Goal: Contribute content

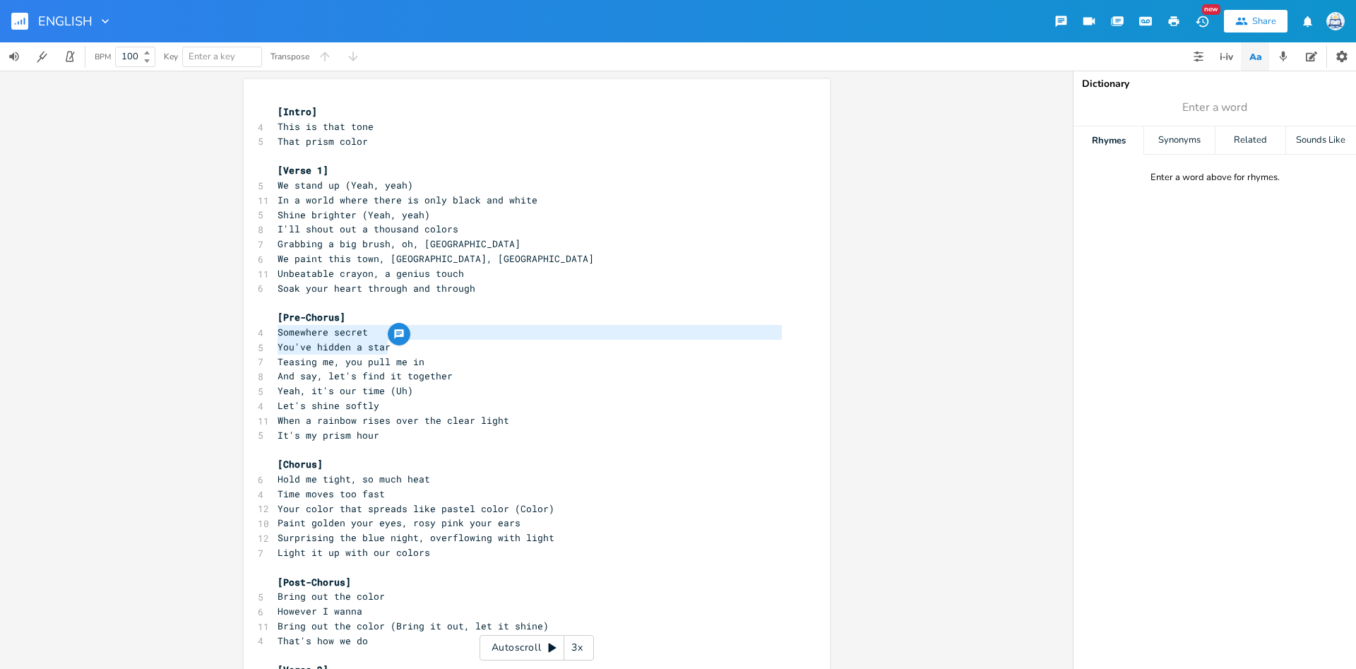
scroll to position [4, 100]
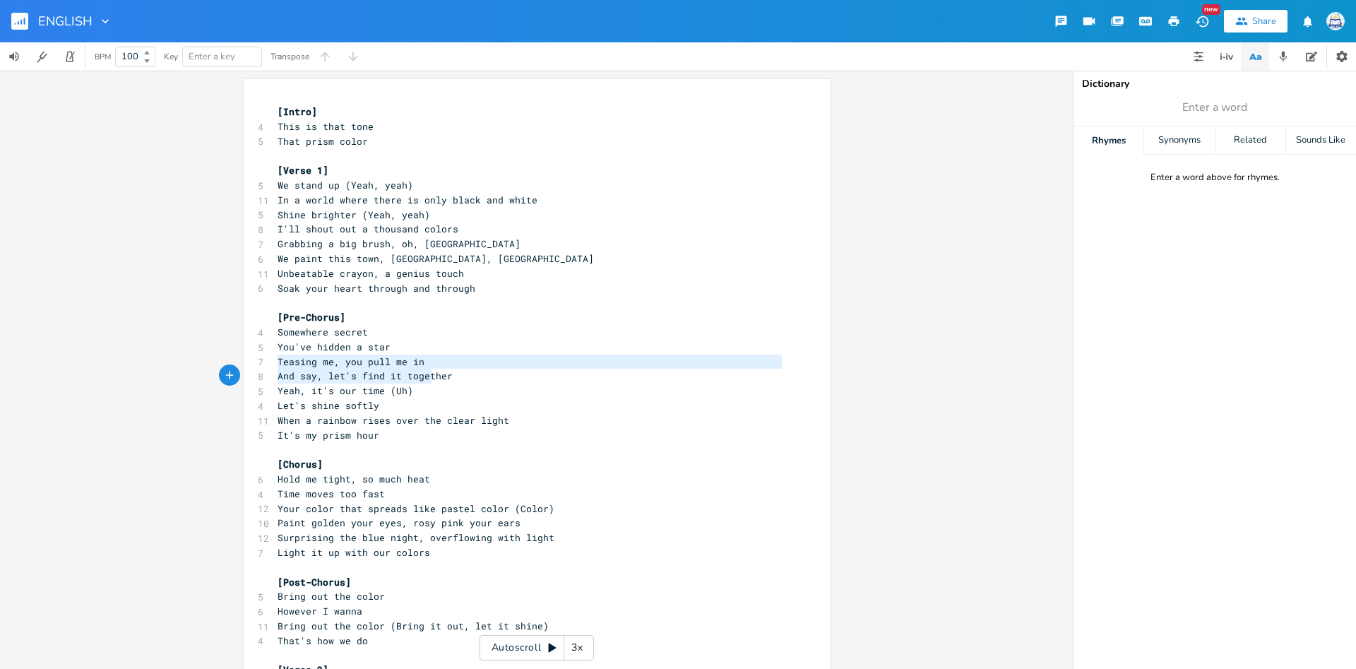
type textarea "Teasing me, you pull me in And say, let's find it together"
drag, startPoint x: 278, startPoint y: 363, endPoint x: 464, endPoint y: 376, distance: 187.0
type textarea "Yeah, it's our time (Uh) Let's shine softly"
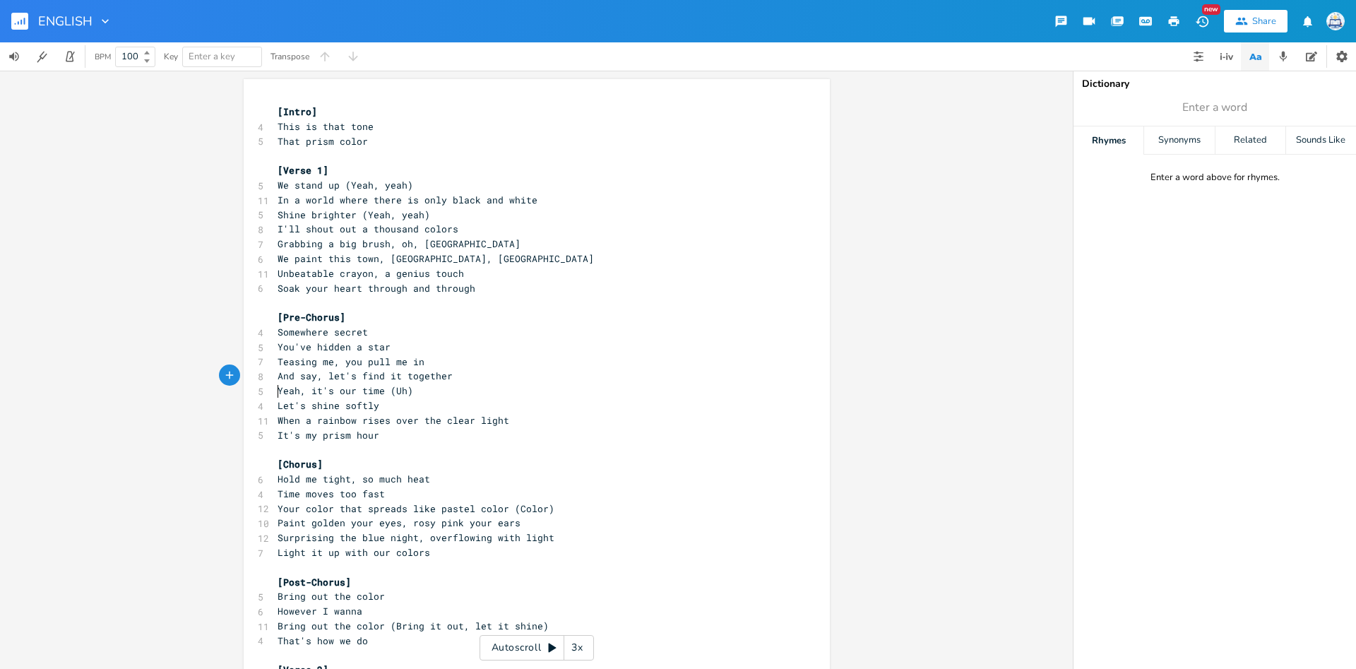
scroll to position [16, 85]
drag, startPoint x: 278, startPoint y: 394, endPoint x: 426, endPoint y: 403, distance: 147.9
type textarea "When a rainbow rises over the clear light It's my prism hour"
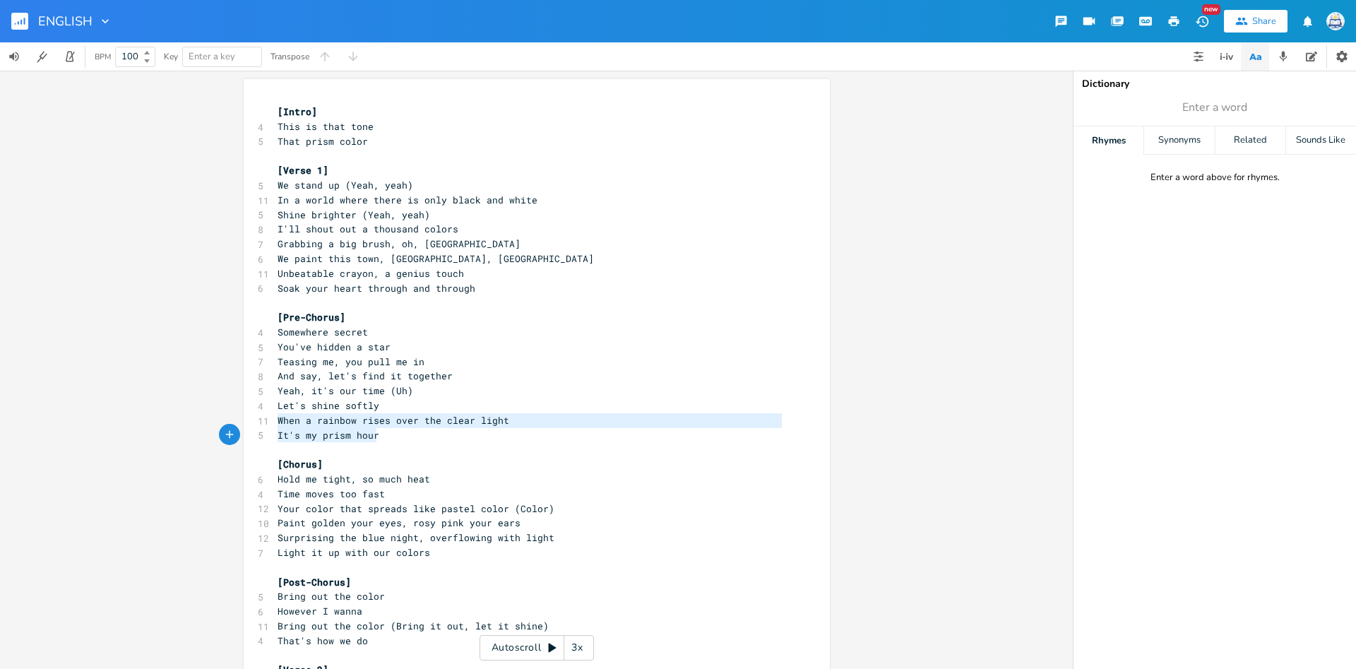
scroll to position [16, 90]
drag, startPoint x: 278, startPoint y: 422, endPoint x: 411, endPoint y: 435, distance: 133.4
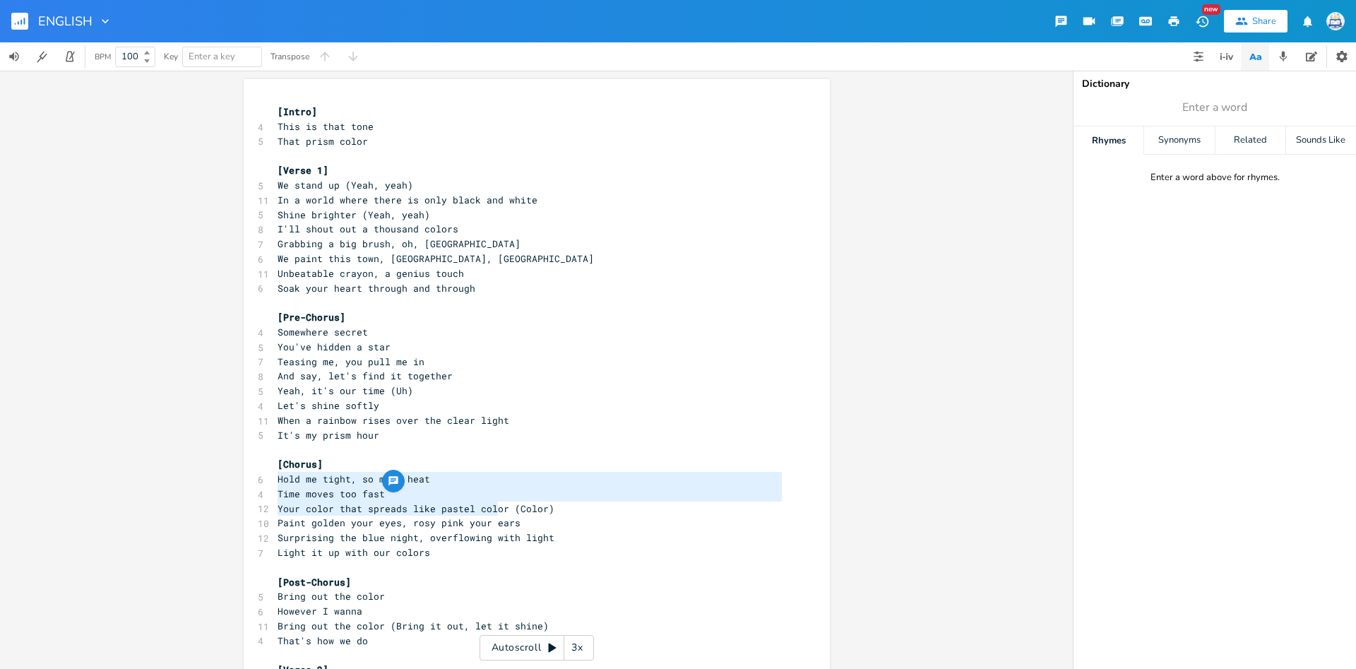
type textarea "Hold me tight, so much heat Time moves too fast Your color that spreads like pa…"
drag, startPoint x: 278, startPoint y: 480, endPoint x: 501, endPoint y: 504, distance: 223.9
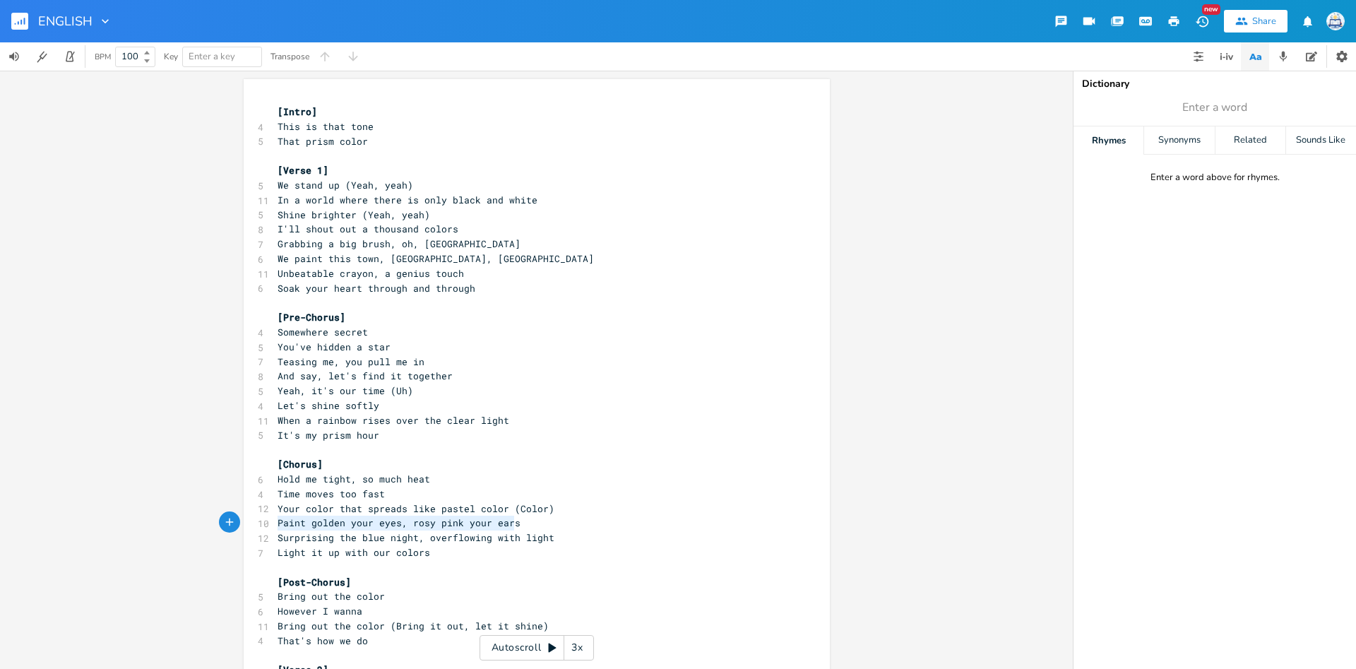
type textarea "Paint golden your eyes, rosy pink your ears Surprising the blue night, overflow…"
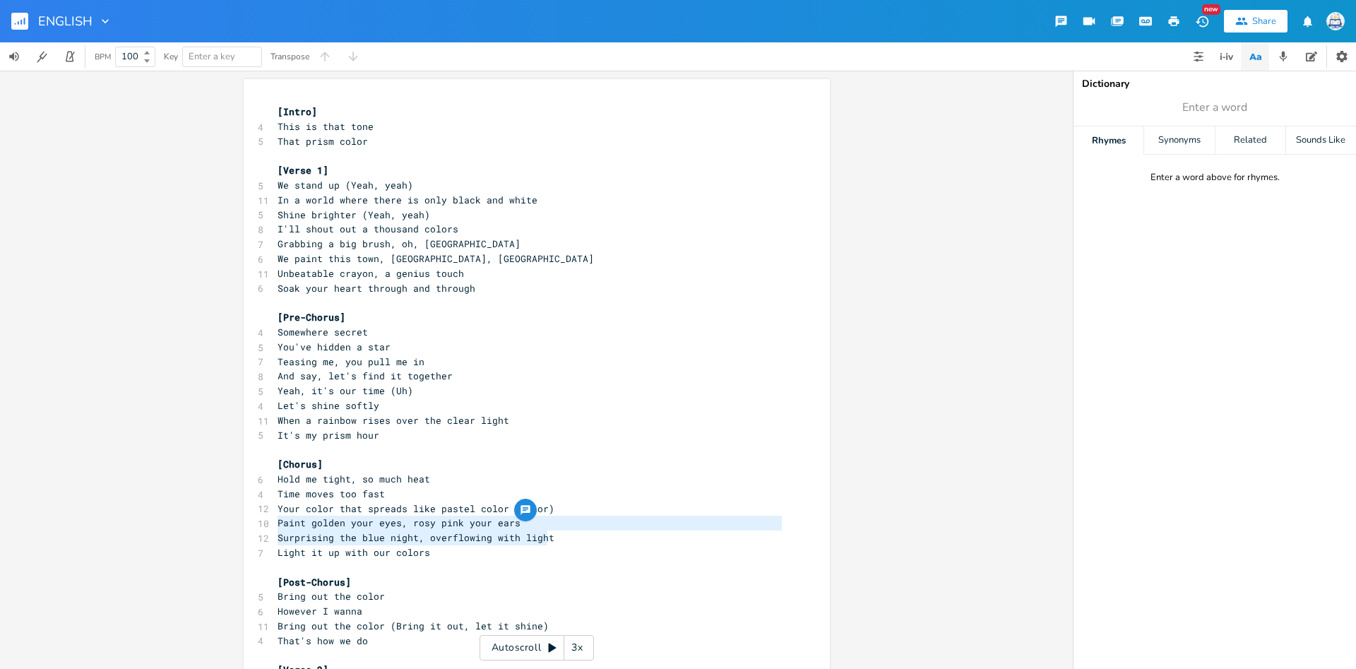
scroll to position [4, 242]
drag, startPoint x: 275, startPoint y: 525, endPoint x: 588, endPoint y: 538, distance: 313.2
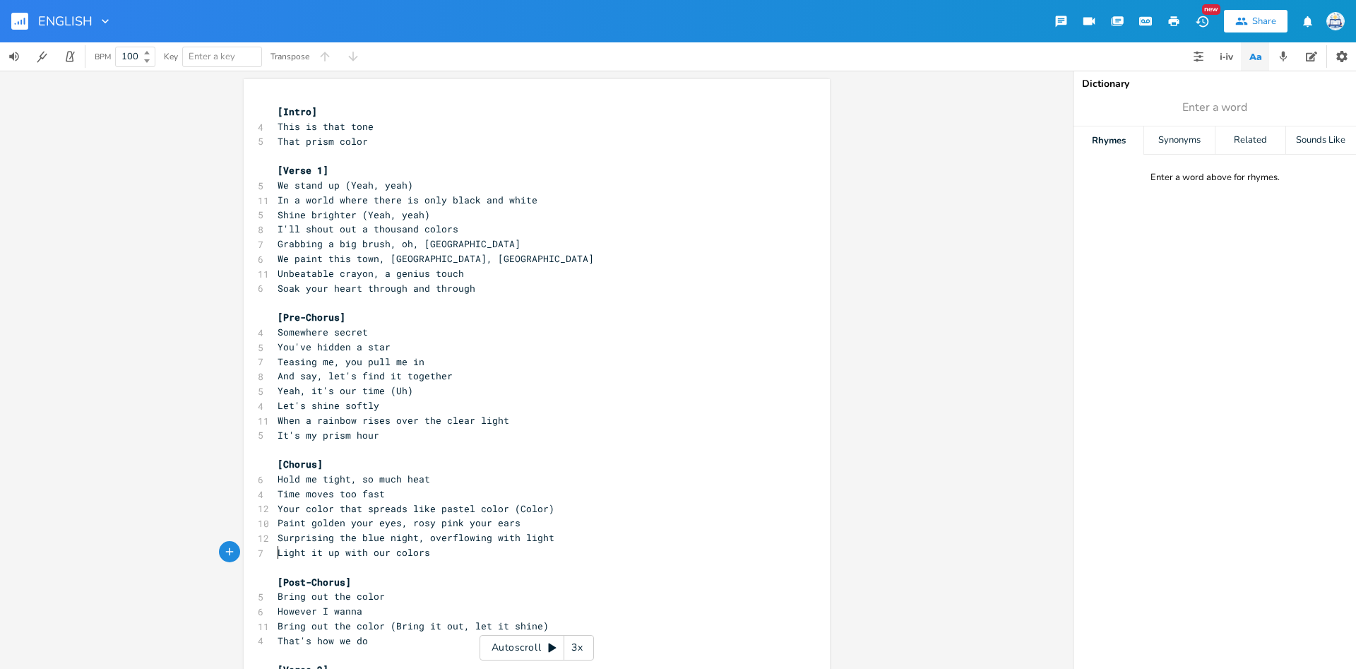
scroll to position [4, 99]
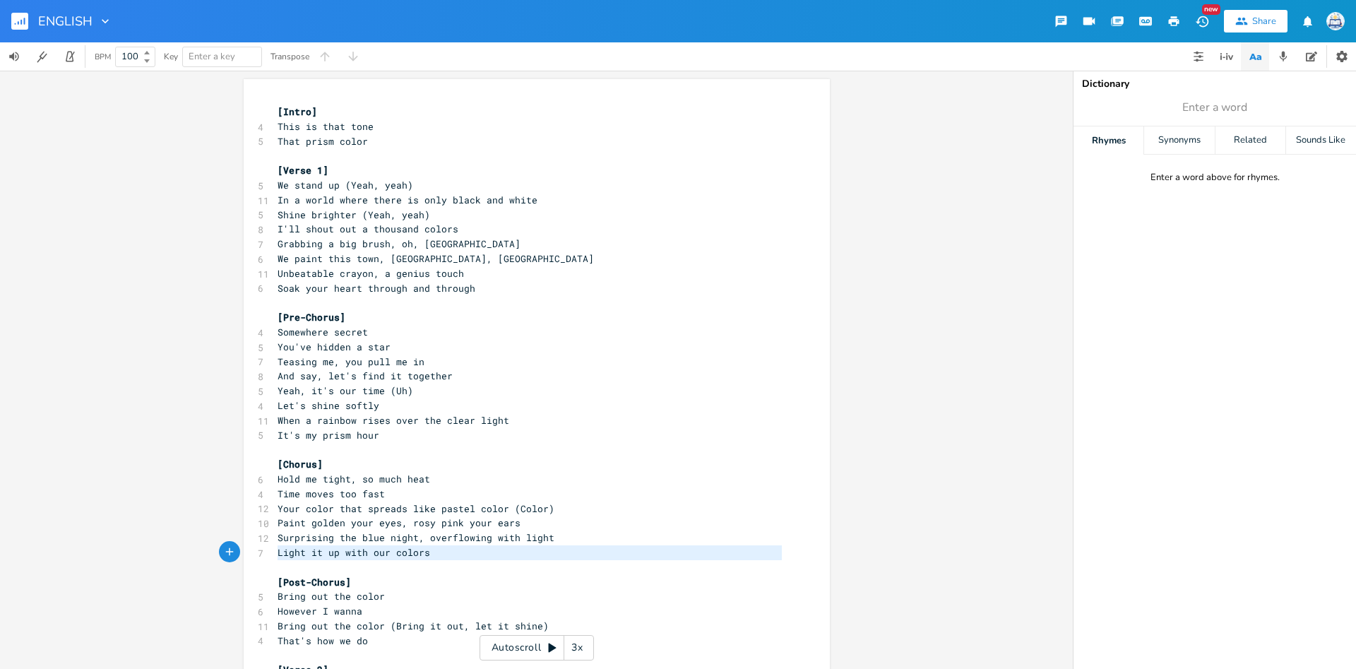
type textarea "Light it up with our colors"
drag, startPoint x: 278, startPoint y: 552, endPoint x: 440, endPoint y: 560, distance: 162.6
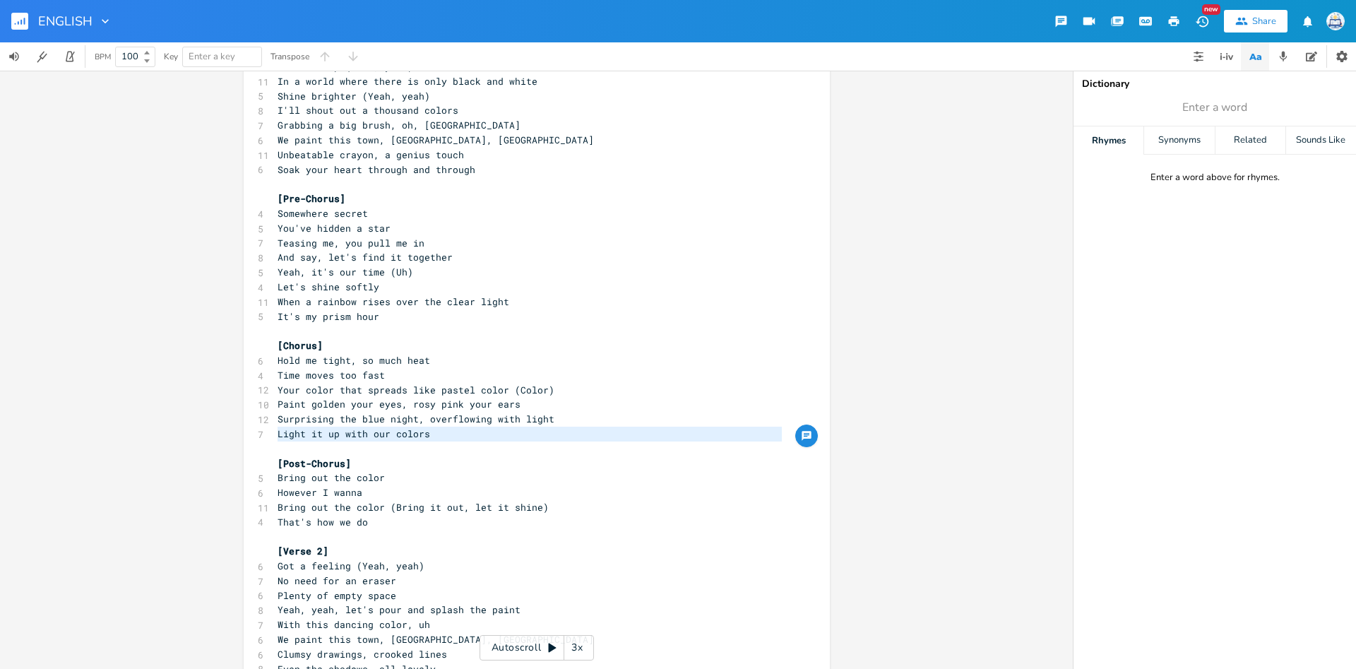
scroll to position [280, 0]
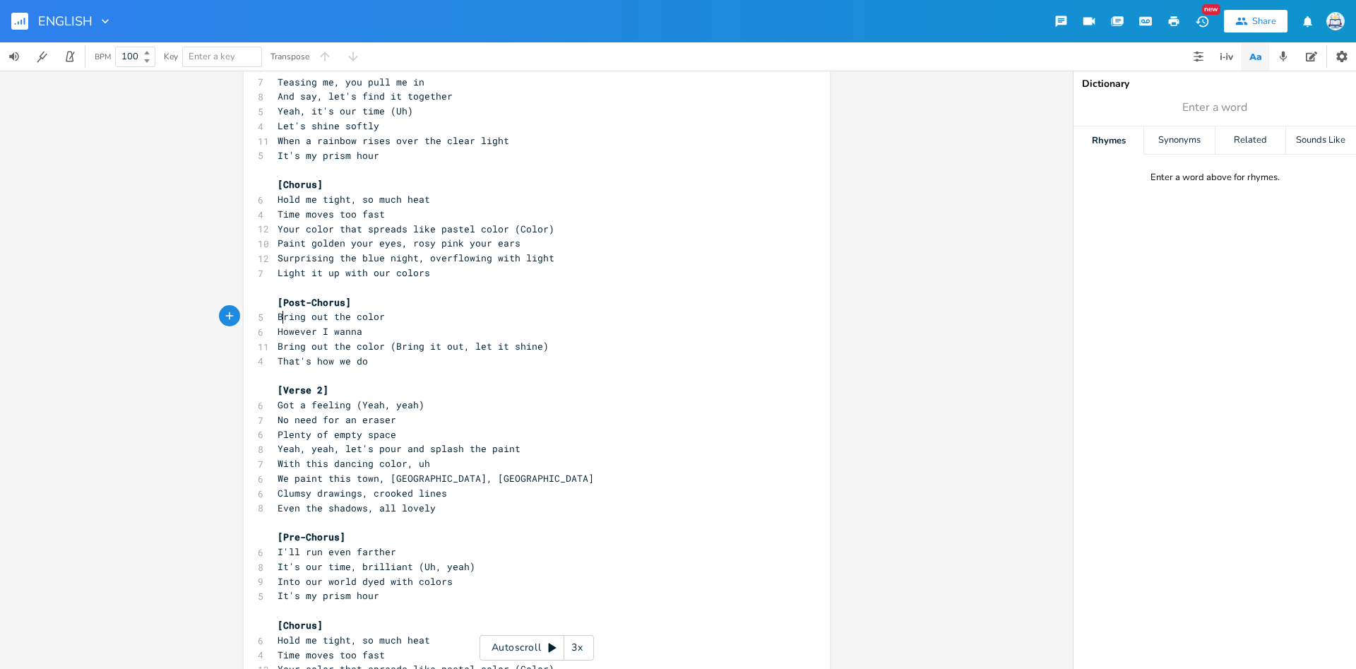
type textarea "ring out the color However I wanna"
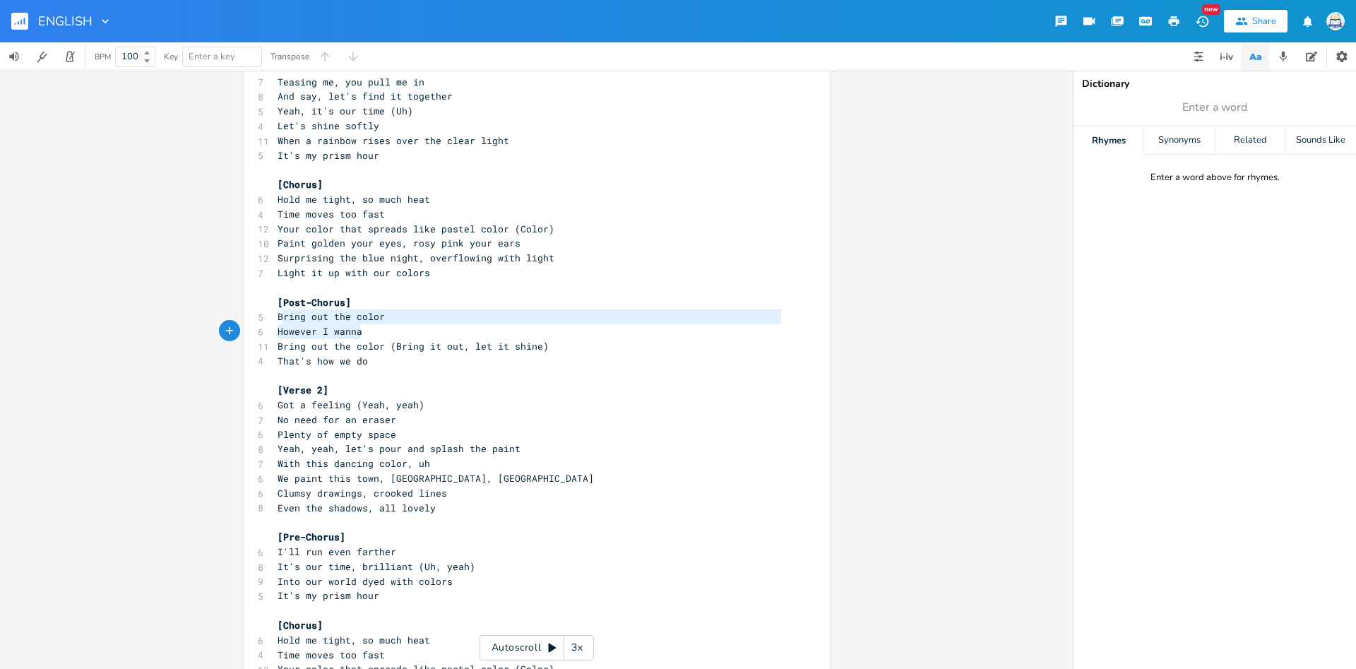
scroll to position [16, 88]
drag, startPoint x: 280, startPoint y: 322, endPoint x: 360, endPoint y: 332, distance: 79.7
click at [360, 332] on div "[Intro] 4 This is that tone 5 That prism color ​ [Verse 1] 5 We stand up (Yeah,…" at bounding box center [530, 478] width 510 height 1307
click at [371, 324] on icon "button" at bounding box center [371, 318] width 11 height 11
click at [354, 332] on span "However I wanna" at bounding box center [320, 331] width 85 height 13
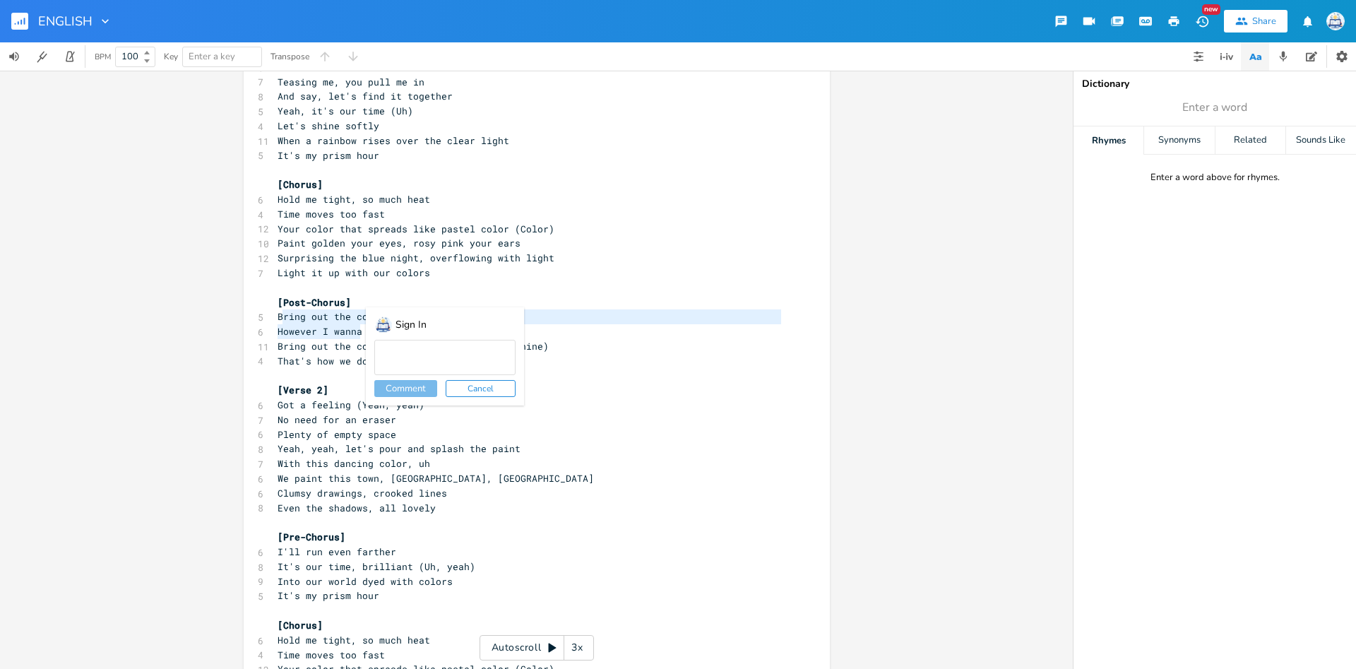
scroll to position [4, 0]
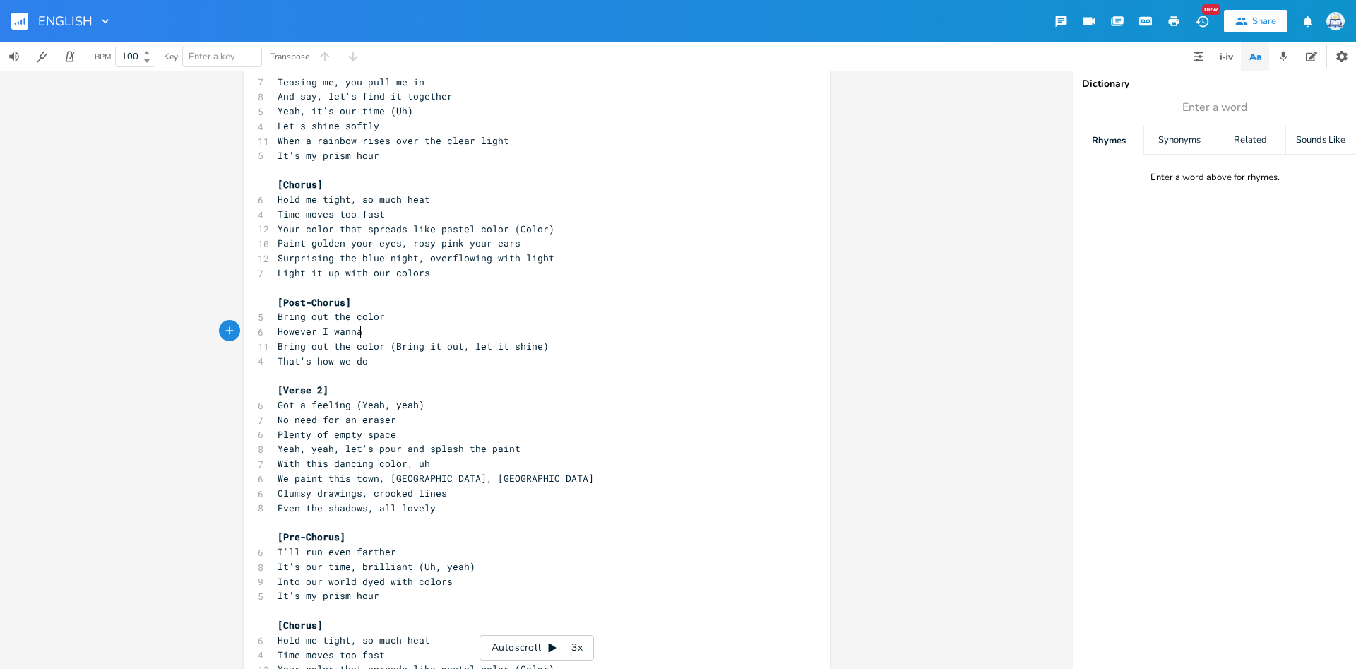
type textarea "Bring out the color However I wanna"
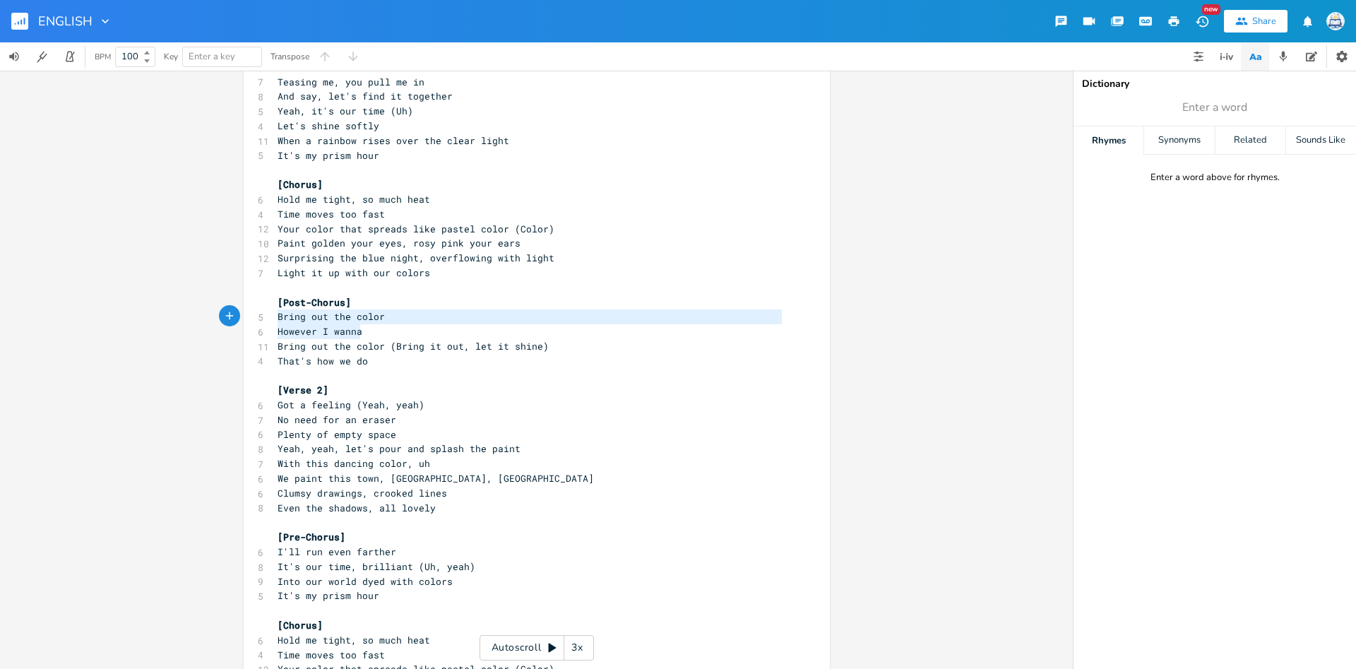
drag, startPoint x: 362, startPoint y: 336, endPoint x: 250, endPoint y: 316, distance: 113.5
click at [250, 316] on div "Bring out the color However I wanna x [Intro] 4 This is that tone 5 That prism …" at bounding box center [537, 475] width 586 height 1353
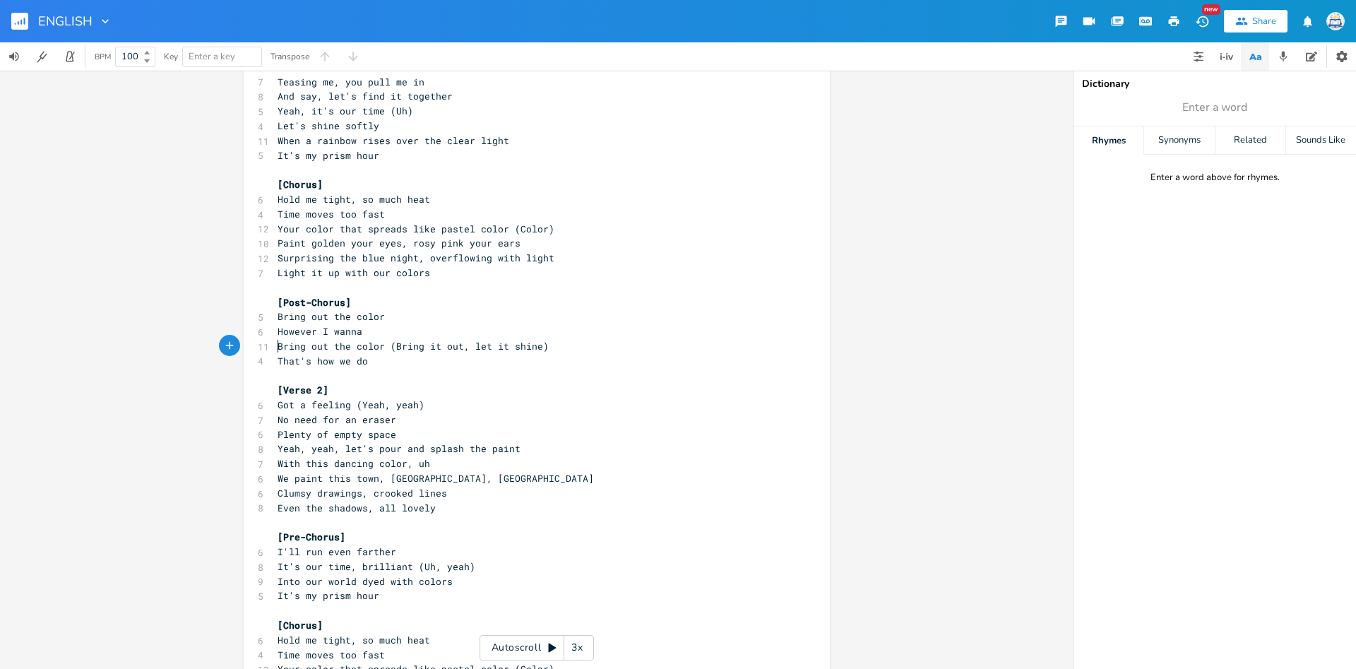
scroll to position [4, 0]
type textarea "Bring out the color (Bring it out, let it shine) That's how we do"
drag, startPoint x: 275, startPoint y: 345, endPoint x: 373, endPoint y: 365, distance: 99.5
click at [368, 362] on div "[Intro] 4 This is that tone 5 That prism color ​ [Verse 1] 5 We stand up (Yeah,…" at bounding box center [530, 478] width 510 height 1307
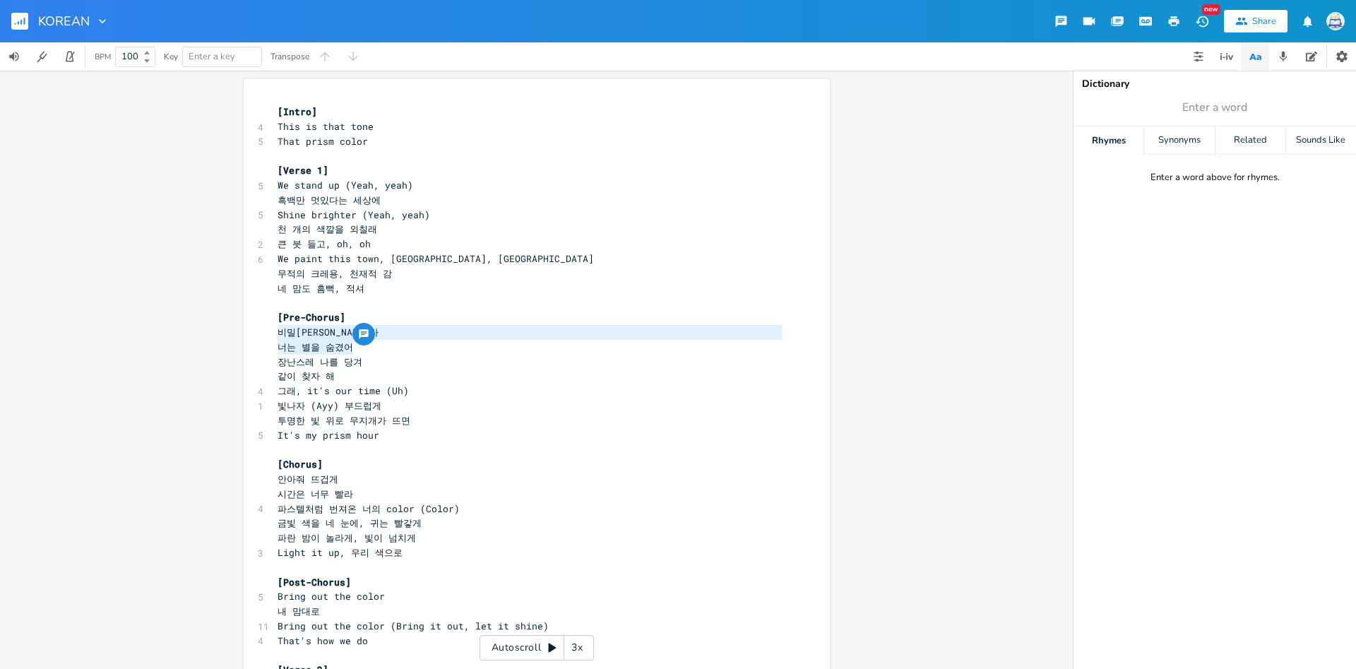
scroll to position [4, 0]
type textarea "장난스레 나를 당겨 같이 찾자 해"
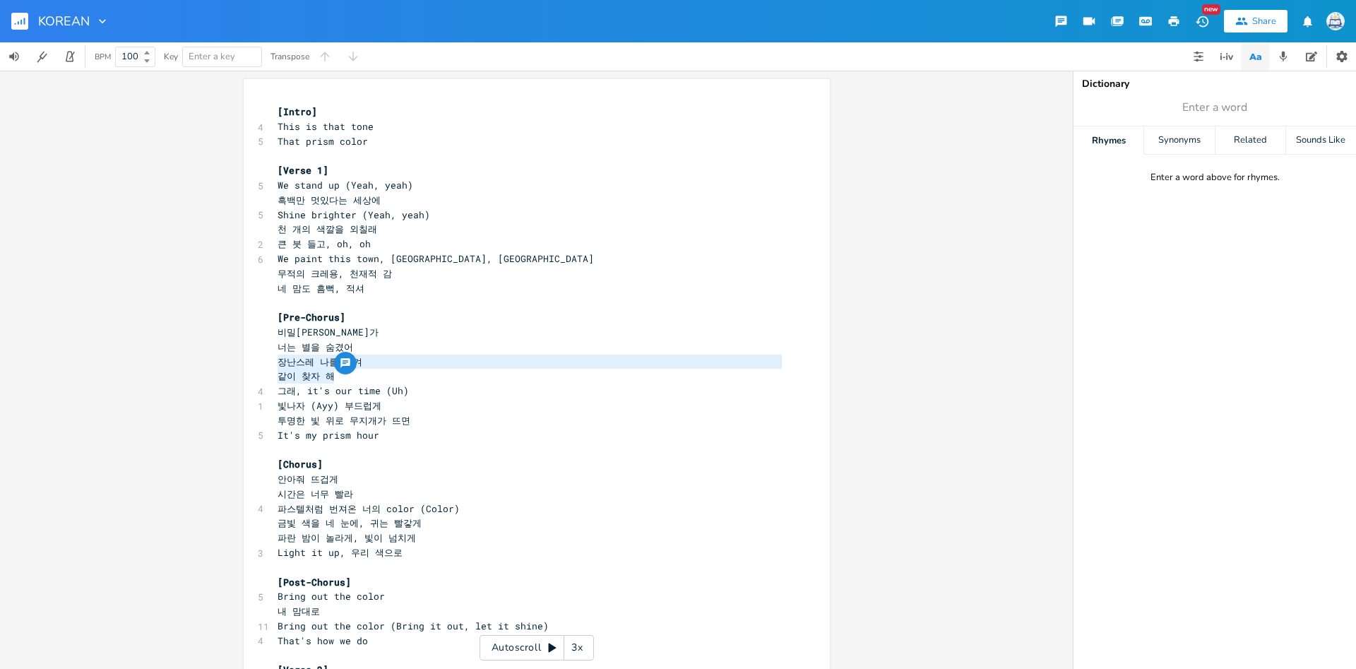
drag, startPoint x: 281, startPoint y: 363, endPoint x: 384, endPoint y: 374, distance: 103.7
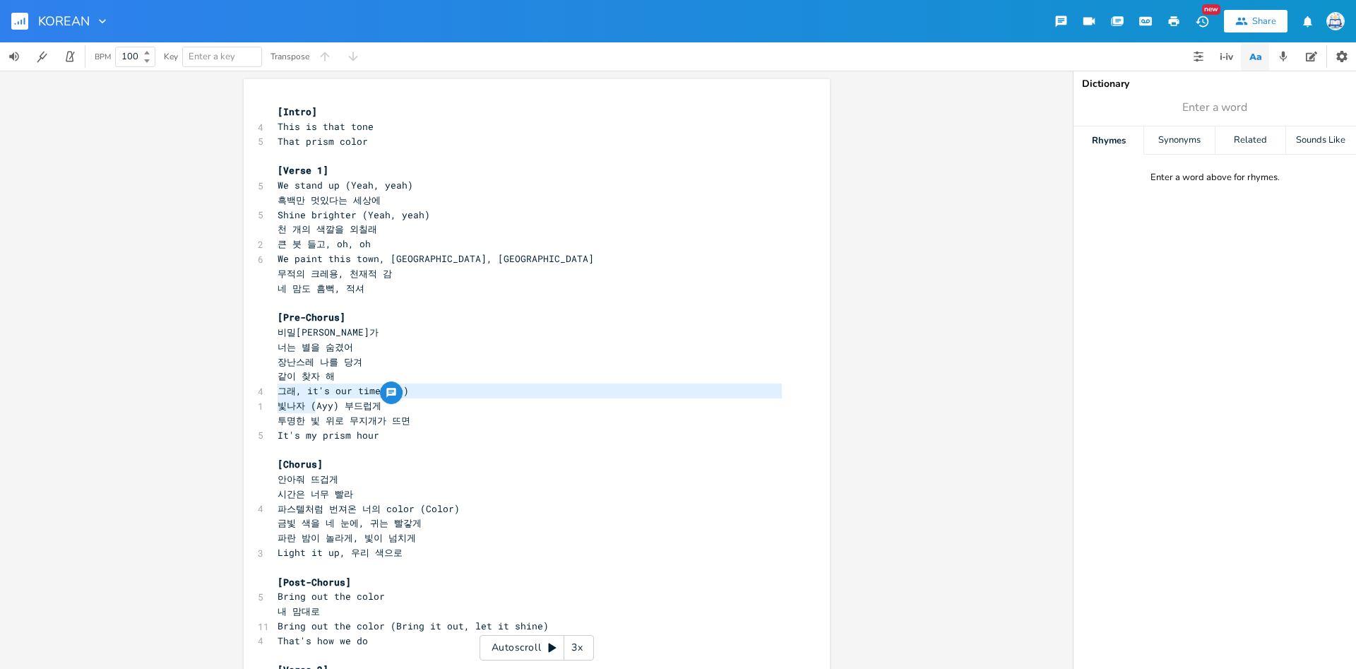
type textarea "그래, it's our time (Uh) 빛나자"
drag, startPoint x: 275, startPoint y: 392, endPoint x: 303, endPoint y: 408, distance: 31.6
click at [283, 400] on span "빛나자 (Ayy) 부드럽게" at bounding box center [330, 405] width 104 height 13
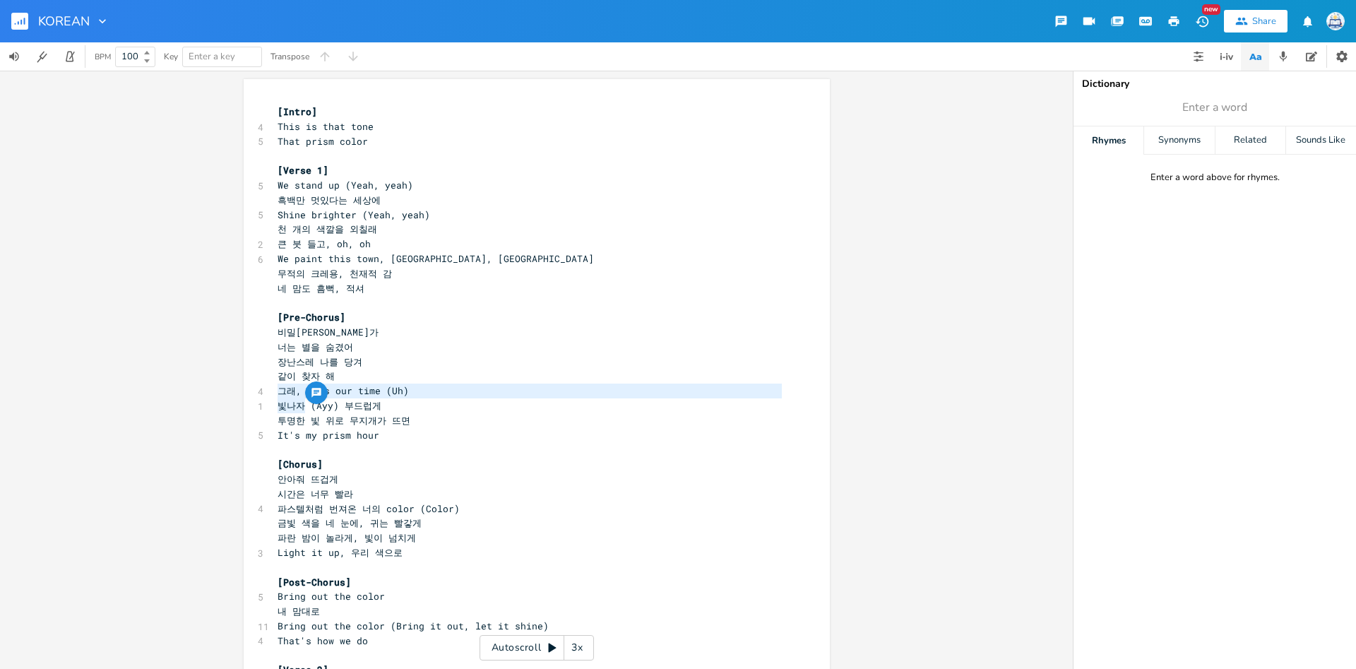
scroll to position [4, 0]
type textarea "그래, it's our time (Uh) 빛나자 ([PERSON_NAME]) 부드럽게 투명한 빛 위로 무지개가 뜨면"
drag, startPoint x: 275, startPoint y: 393, endPoint x: 437, endPoint y: 415, distance: 164.0
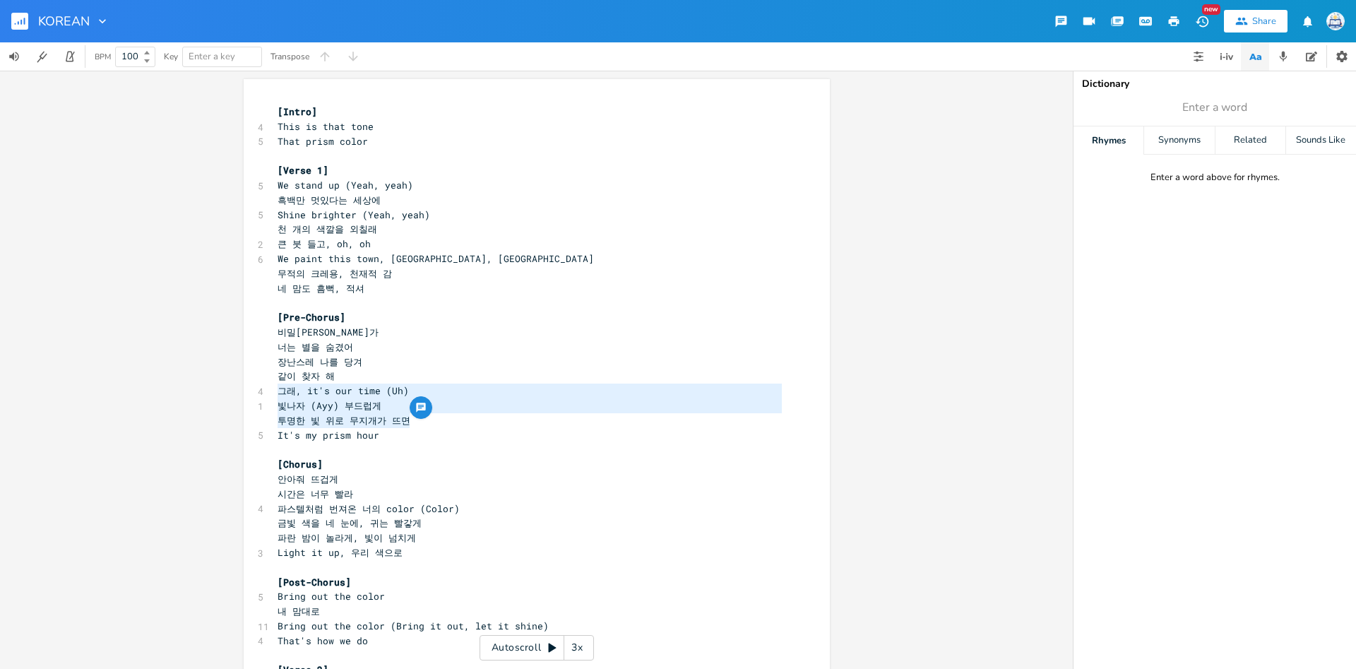
click at [316, 403] on span "빛나자 (Ayy) 부드럽게" at bounding box center [330, 405] width 104 height 13
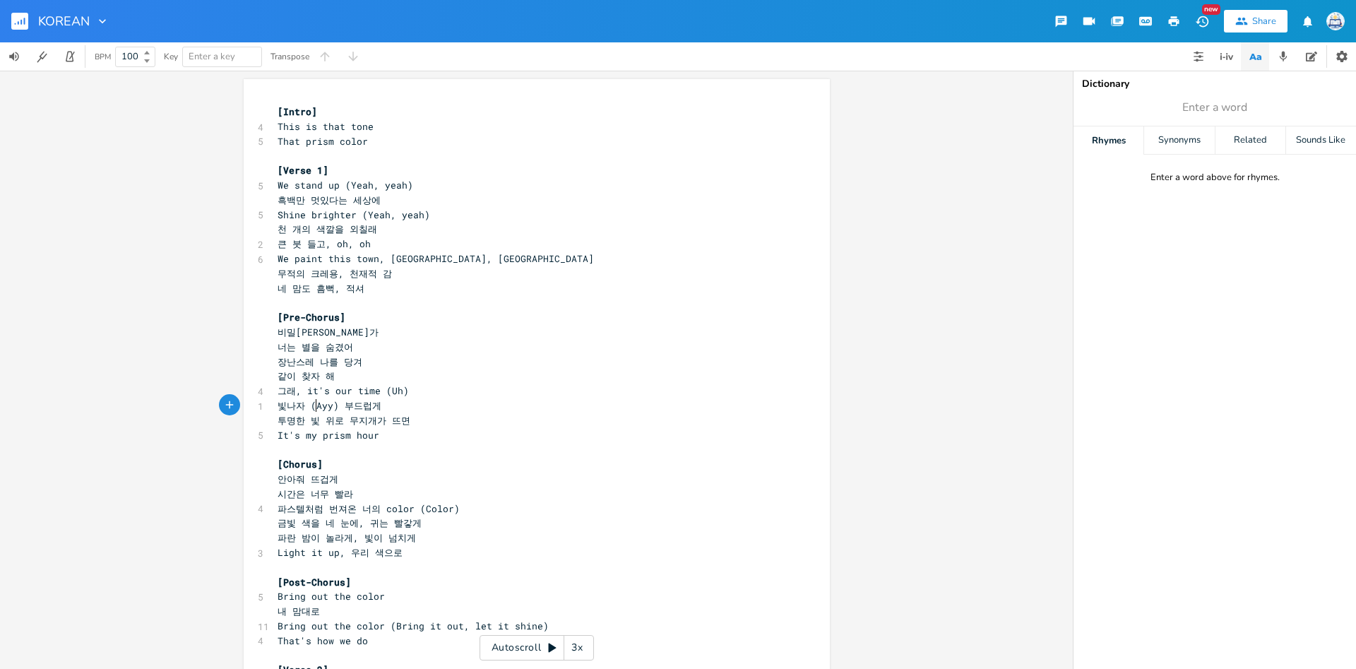
scroll to position [21, 111]
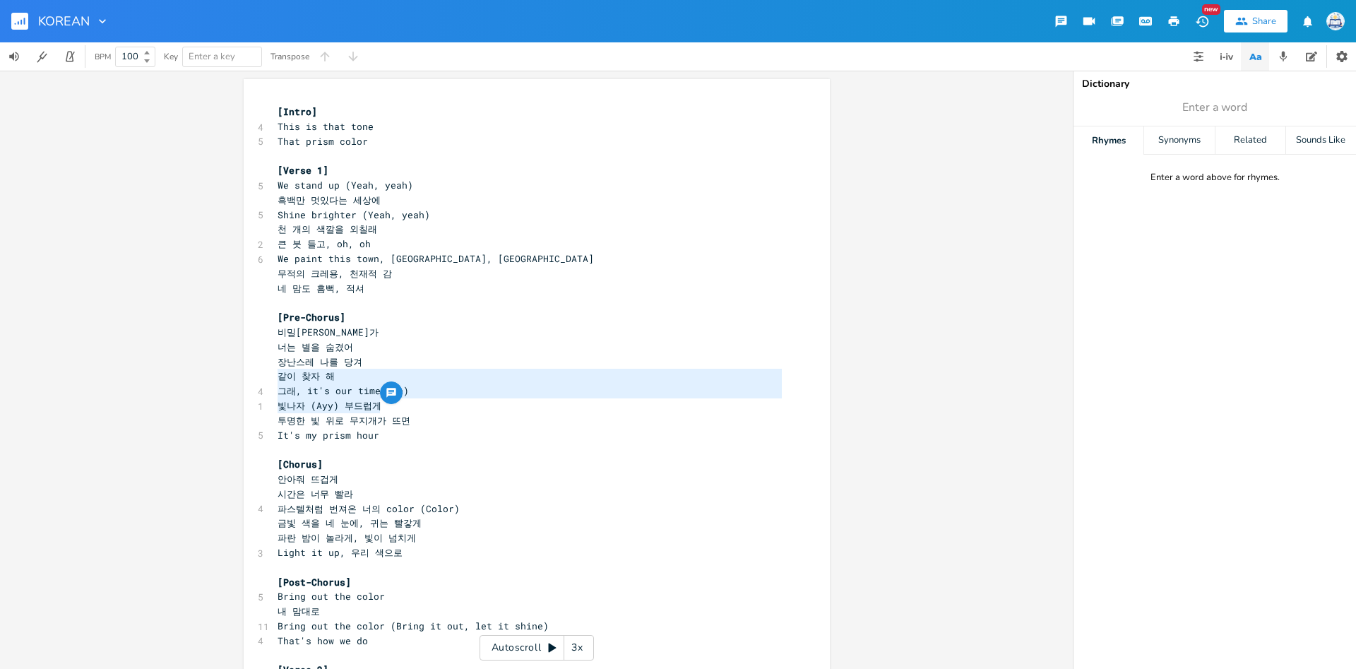
type textarea "그래, it's our time (Uh) 빛나자 ([PERSON_NAME]) 부드럽게"
drag, startPoint x: 389, startPoint y: 402, endPoint x: 229, endPoint y: 393, distance: 160.6
click at [227, 393] on div "그래, it's our time (Uh) 빛나자 (Ayy) 부드럽게 xxxxxxxxxx [Intro] 4 This is that tone 5 …" at bounding box center [536, 370] width 1073 height 598
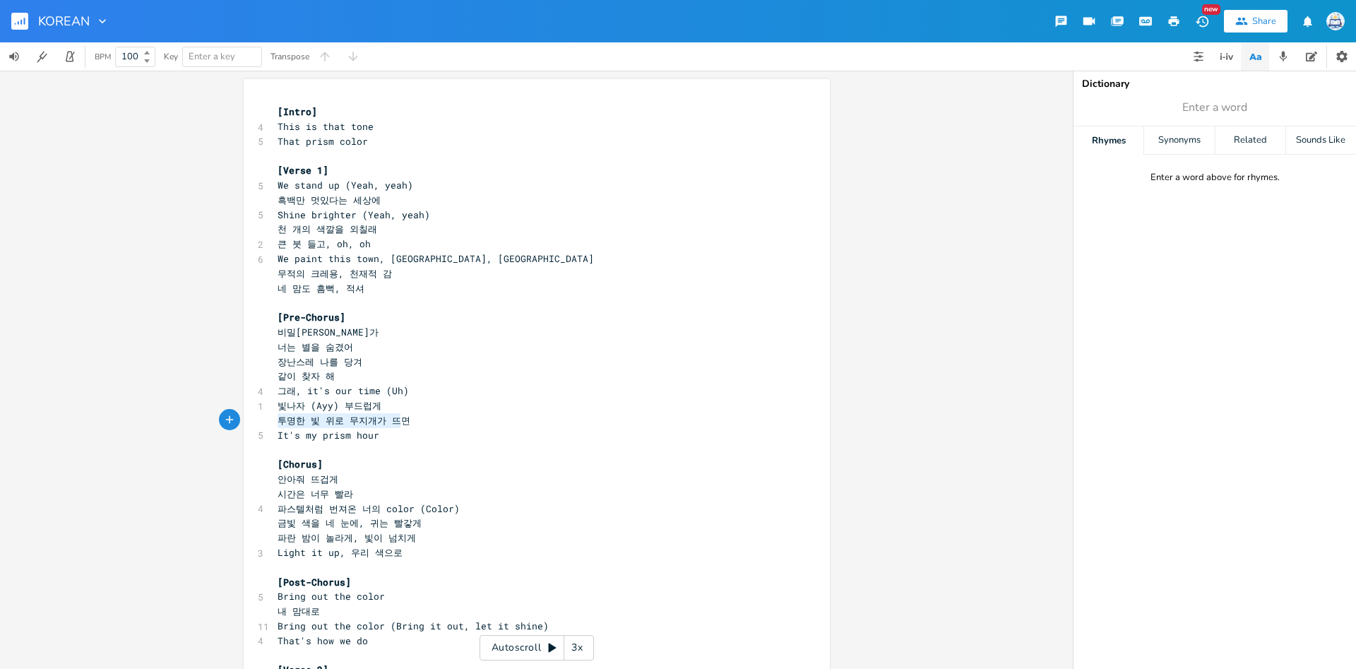
type textarea "투명한 빛 위로 무지개가 뜨면 It's my prism hour"
drag, startPoint x: 278, startPoint y: 419, endPoint x: 415, endPoint y: 431, distance: 137.6
click at [690, 607] on pre "내 맘대로" at bounding box center [530, 611] width 510 height 15
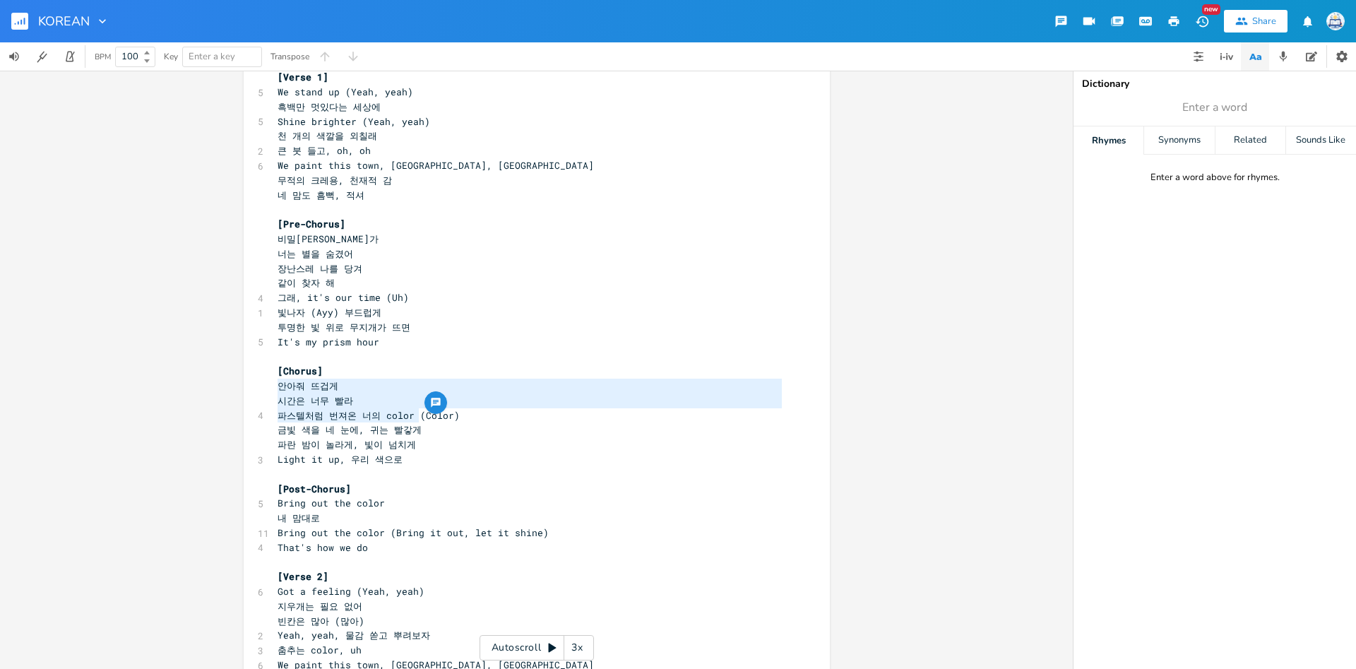
scroll to position [32, 146]
type textarea "안아줘 뜨겁게 시간은 너무 빨라 파스텔처럼 번져온 너의 color"
drag, startPoint x: 277, startPoint y: 388, endPoint x: 413, endPoint y: 415, distance: 138.9
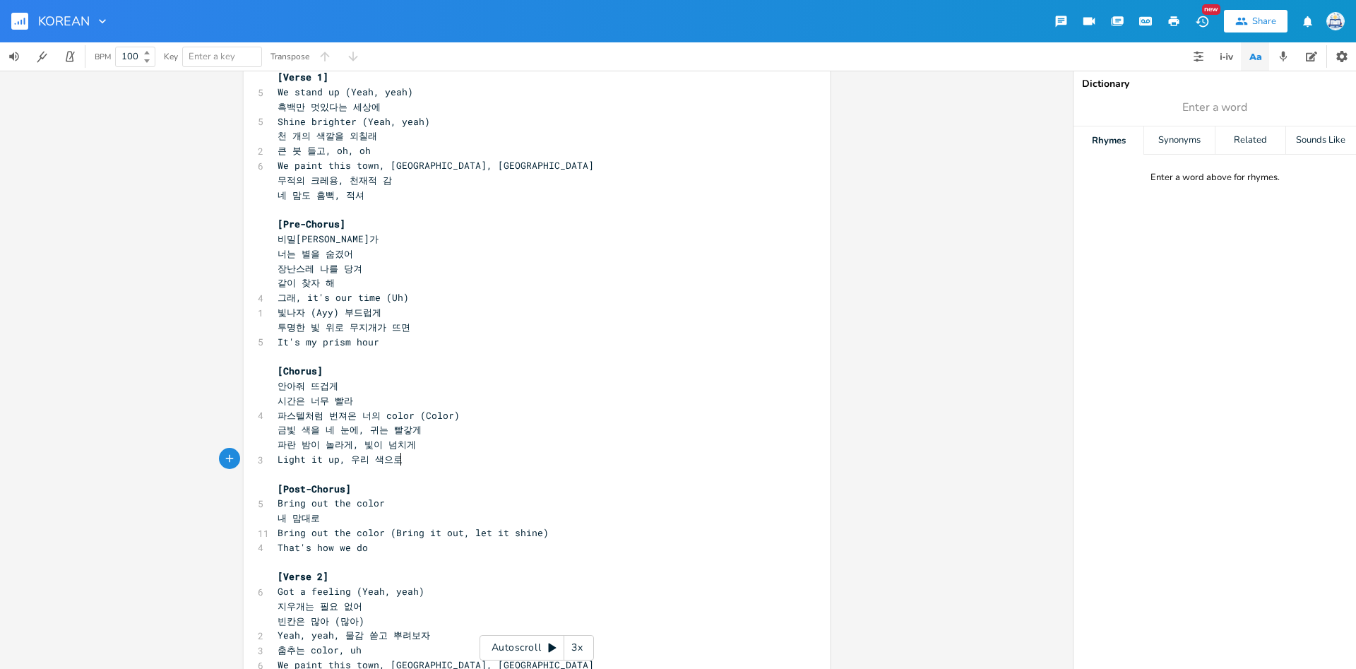
click at [459, 465] on pre "Light it up, 우리 색으로" at bounding box center [530, 459] width 510 height 15
type textarea "금빛 색을 네 눈에, 귀는 빨갛게 파란 밤이 놀라게, 빛이 넘치게 Light it up, 우리 색으로"
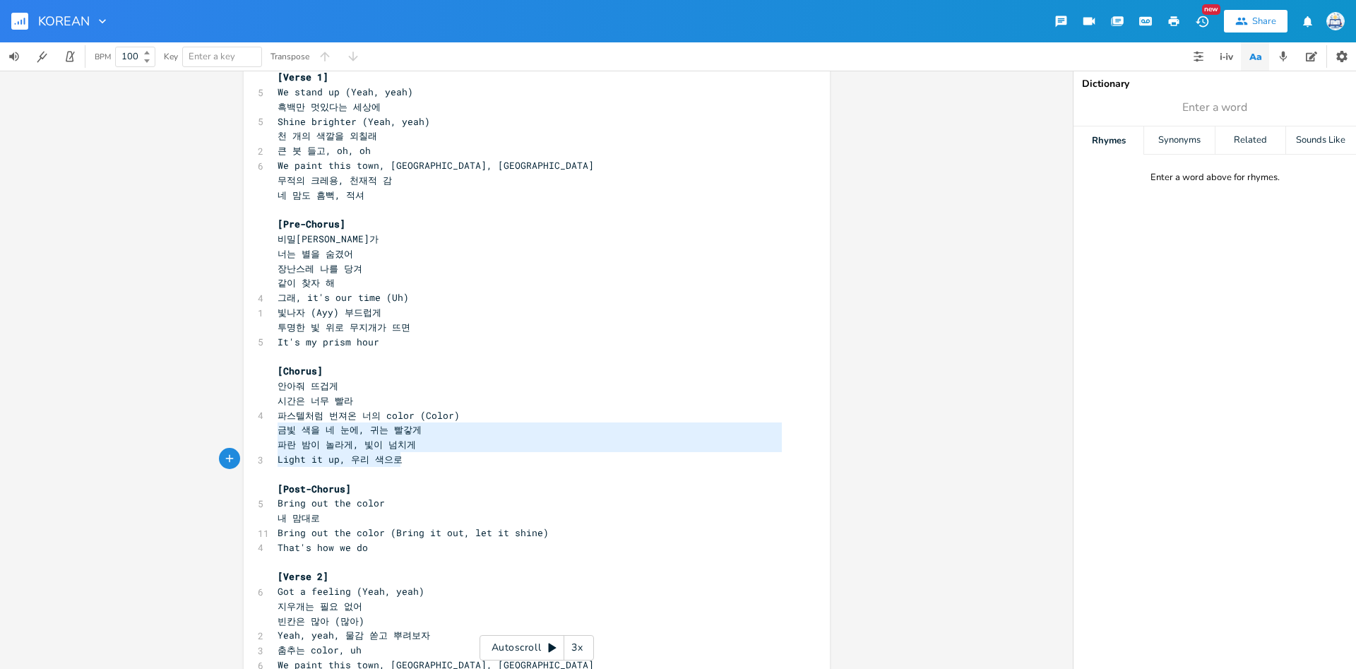
scroll to position [32, 115]
drag, startPoint x: 278, startPoint y: 432, endPoint x: 417, endPoint y: 453, distance: 140.8
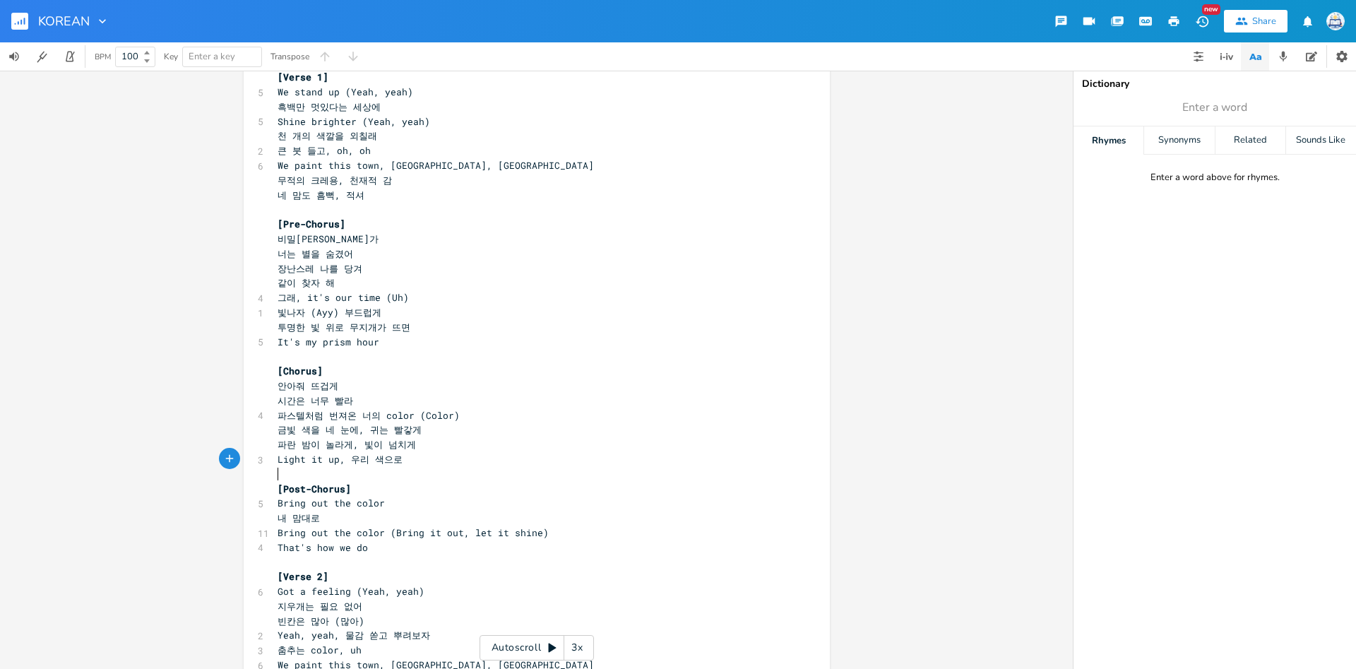
click at [460, 469] on pre "​" at bounding box center [530, 474] width 510 height 15
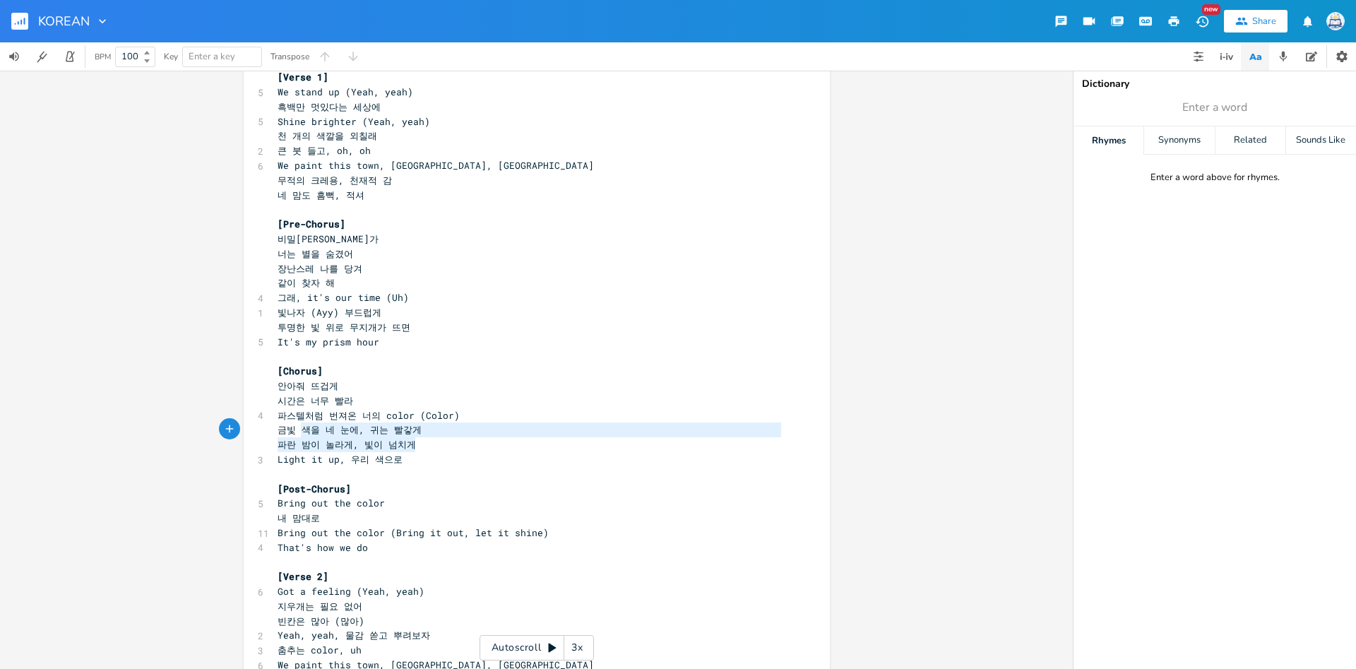
type textarea "금빛 색을 네 눈에, 귀는 빨갛게 파란 밤이 놀라게, 빛이 넘치게"
drag, startPoint x: 428, startPoint y: 447, endPoint x: 278, endPoint y: 426, distance: 151.9
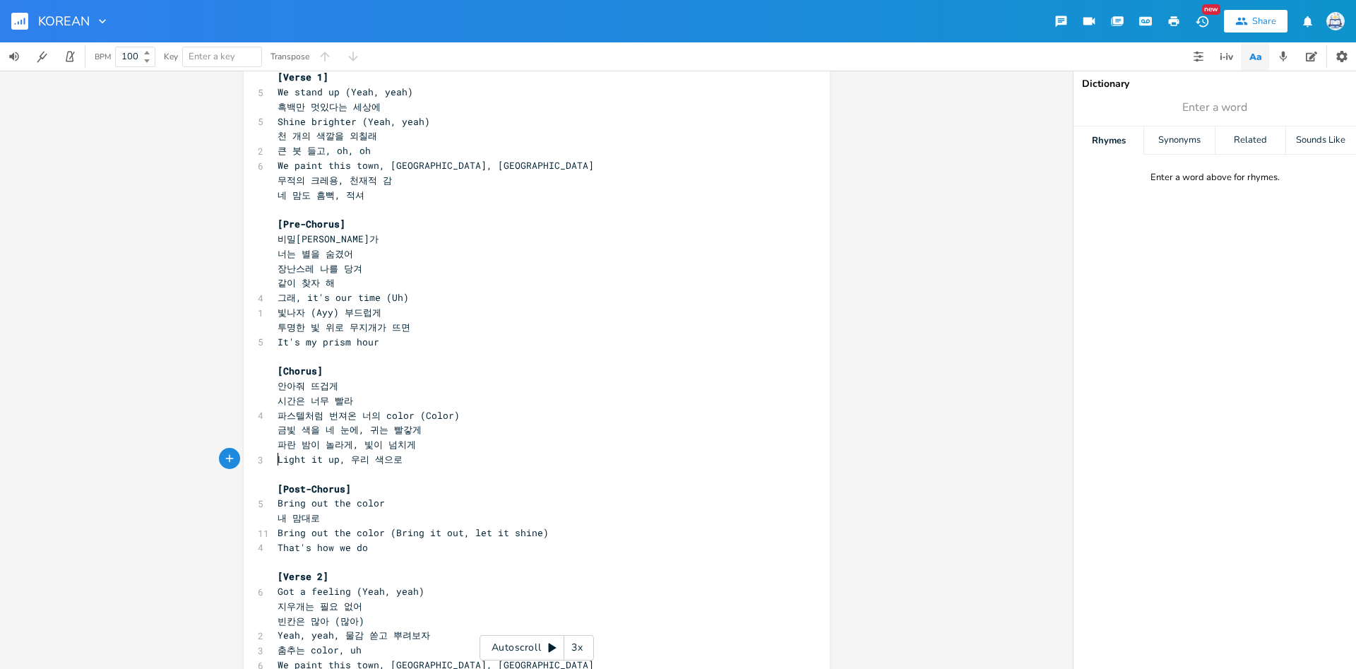
scroll to position [4, 115]
type textarea "Light it up, 우리 색으로"
drag, startPoint x: 277, startPoint y: 461, endPoint x: 438, endPoint y: 462, distance: 161.0
click at [438, 462] on pre "Light it up, 우리 색으로" at bounding box center [530, 459] width 510 height 15
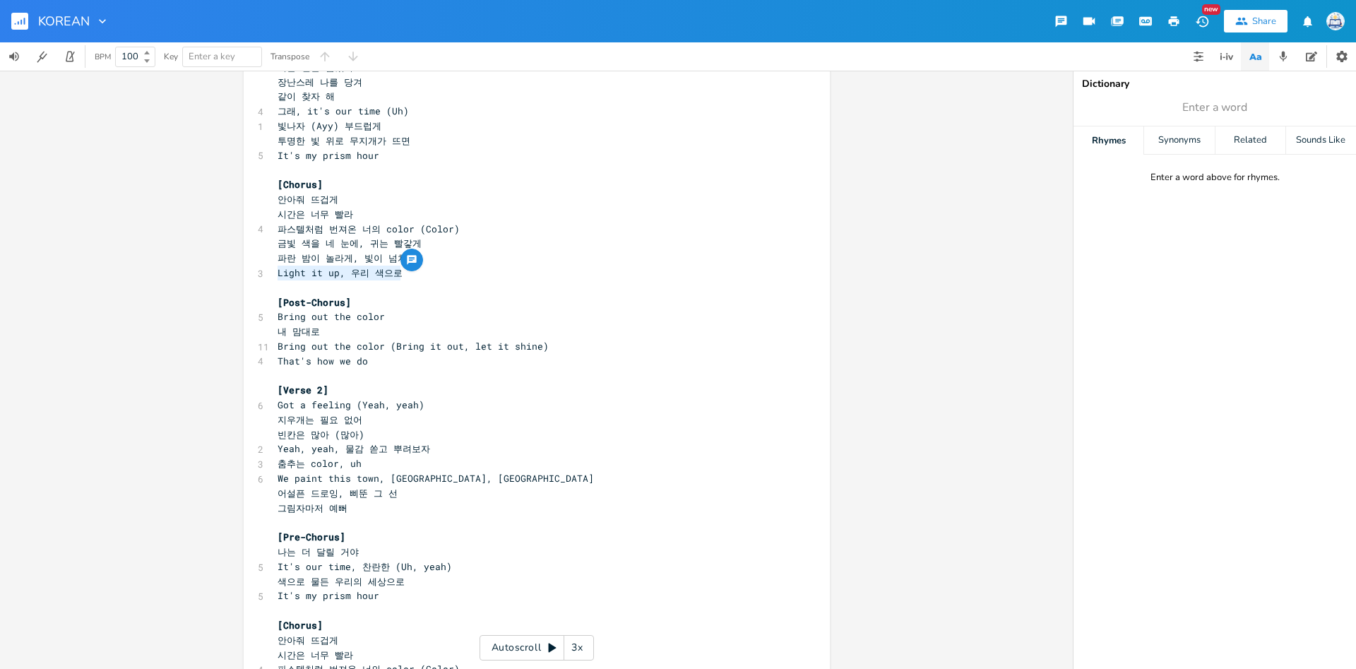
scroll to position [4, 0]
type textarea "Bring out the color 내 맘대로"
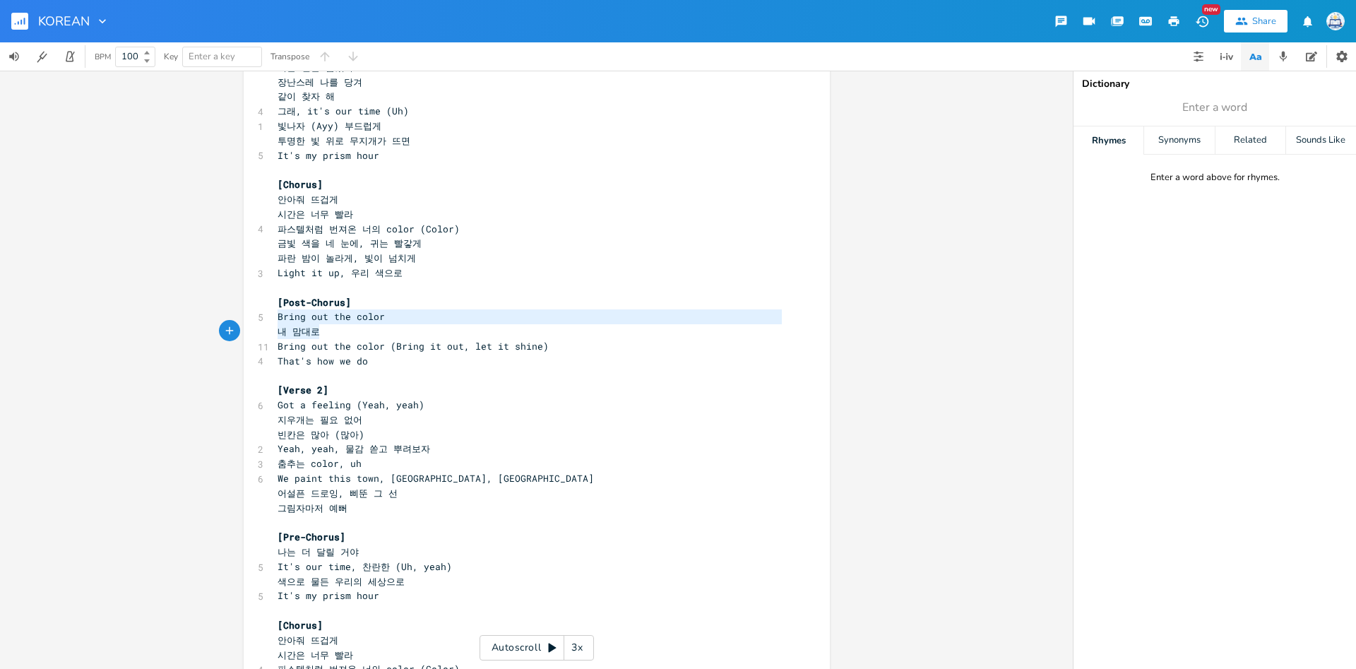
drag, startPoint x: 279, startPoint y: 316, endPoint x: 345, endPoint y: 328, distance: 66.9
click at [345, 328] on div "[Intro] 4 This is that tone 5 That prism color ​ [Verse 1] 5 We stand up (Yeah,…" at bounding box center [530, 500] width 510 height 1351
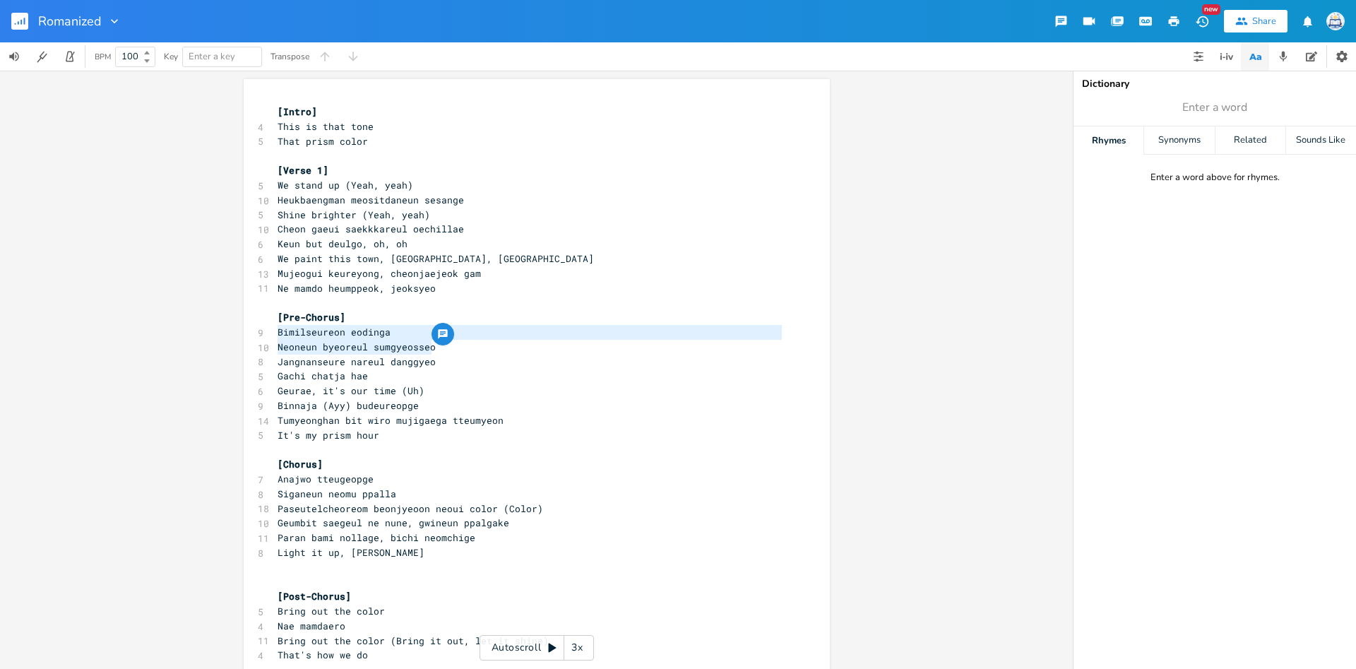
scroll to position [5, 0]
type textarea "Jangnanseure nareul danggyеo Gachi chatja hae"
drag, startPoint x: 282, startPoint y: 363, endPoint x: 386, endPoint y: 372, distance: 104.9
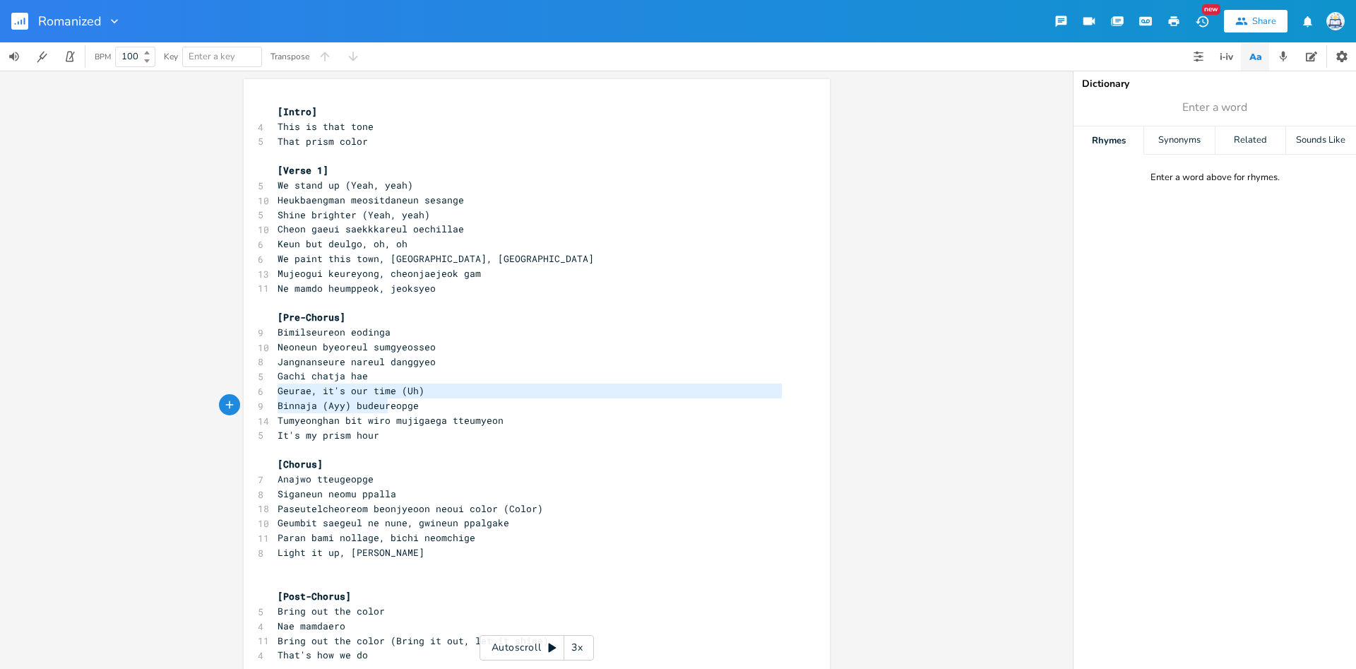
type textarea "Geurae, it's our time (Uh) Binnaja (Ayy) budeureopge"
drag, startPoint x: 278, startPoint y: 394, endPoint x: 432, endPoint y: 404, distance: 155.0
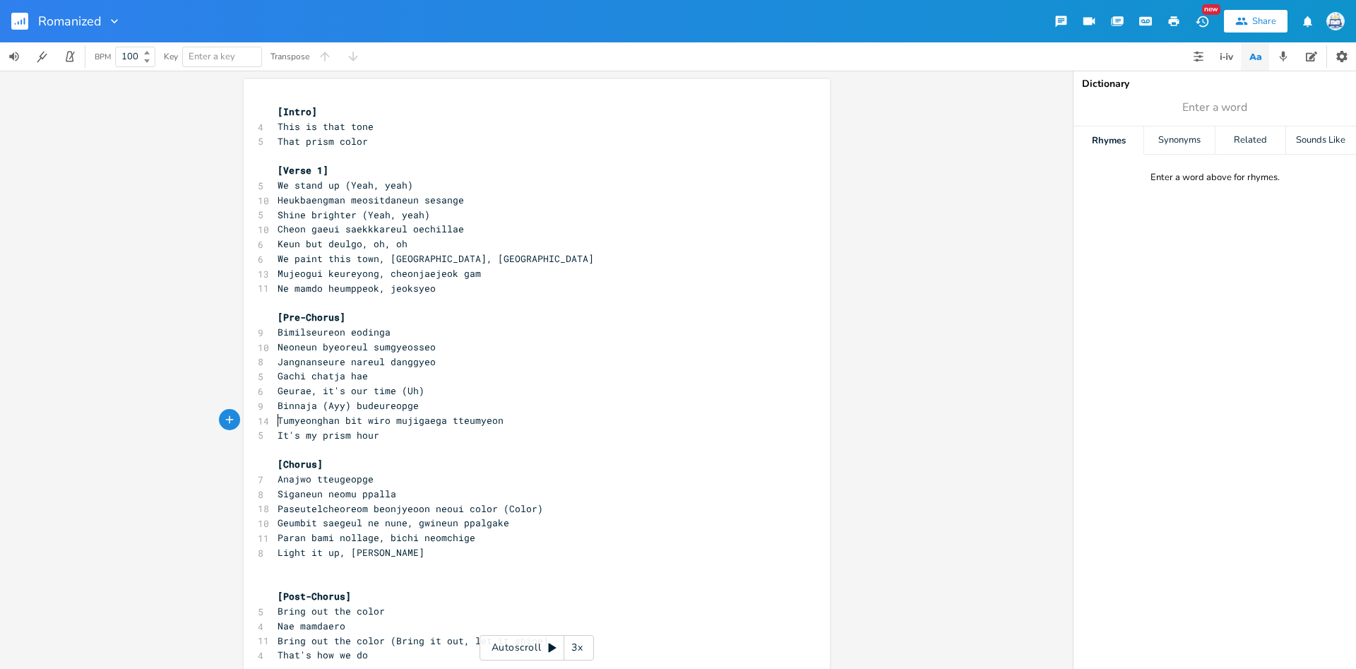
type textarea "Tumyeonghan bit wiro mujigaega tteumyeon It's my prism hour"
drag, startPoint x: 276, startPoint y: 421, endPoint x: 430, endPoint y: 435, distance: 154.6
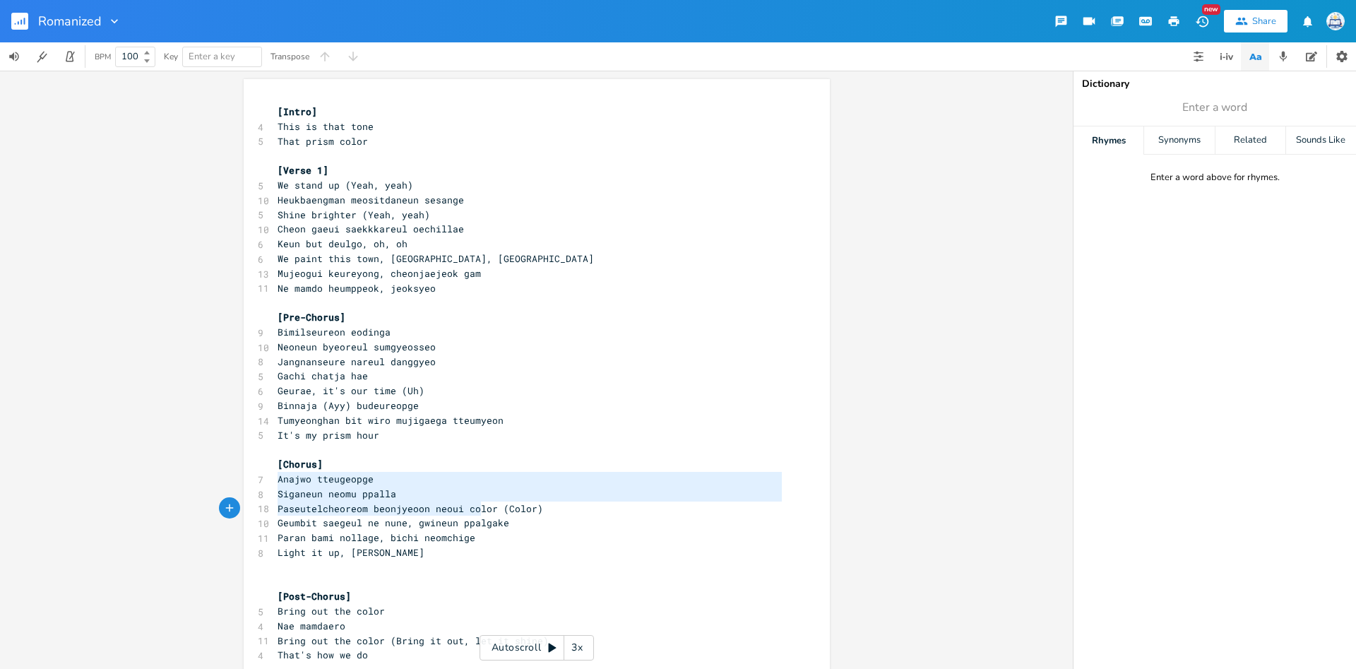
scroll to position [31, 213]
type textarea "Anajwo tteugeopge Siganeun neomu ppalla Paseutelcheoreom beonjyeoon neoui color"
drag, startPoint x: 278, startPoint y: 477, endPoint x: 493, endPoint y: 514, distance: 218.5
type textarea "Geumbit saegeul ne nune, gwineun ppalgake Paran bami nollage, bichi neomchige"
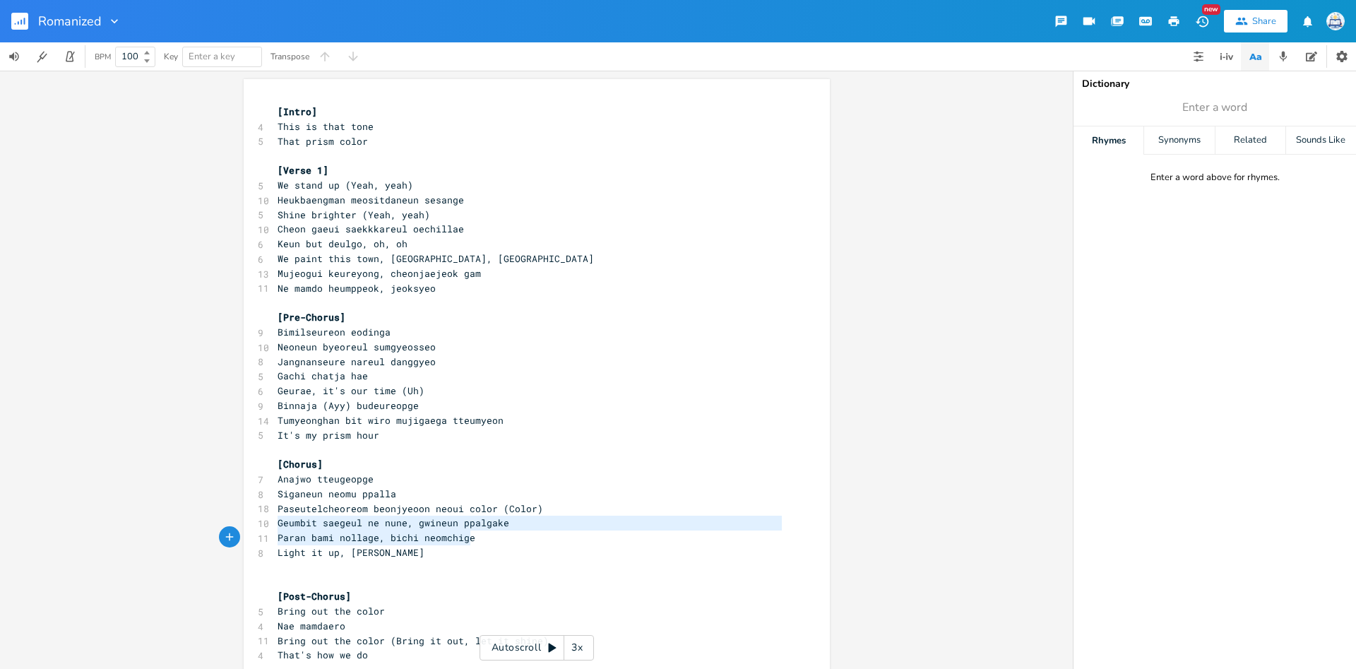
scroll to position [16, 185]
drag, startPoint x: 279, startPoint y: 522, endPoint x: 528, endPoint y: 542, distance: 249.5
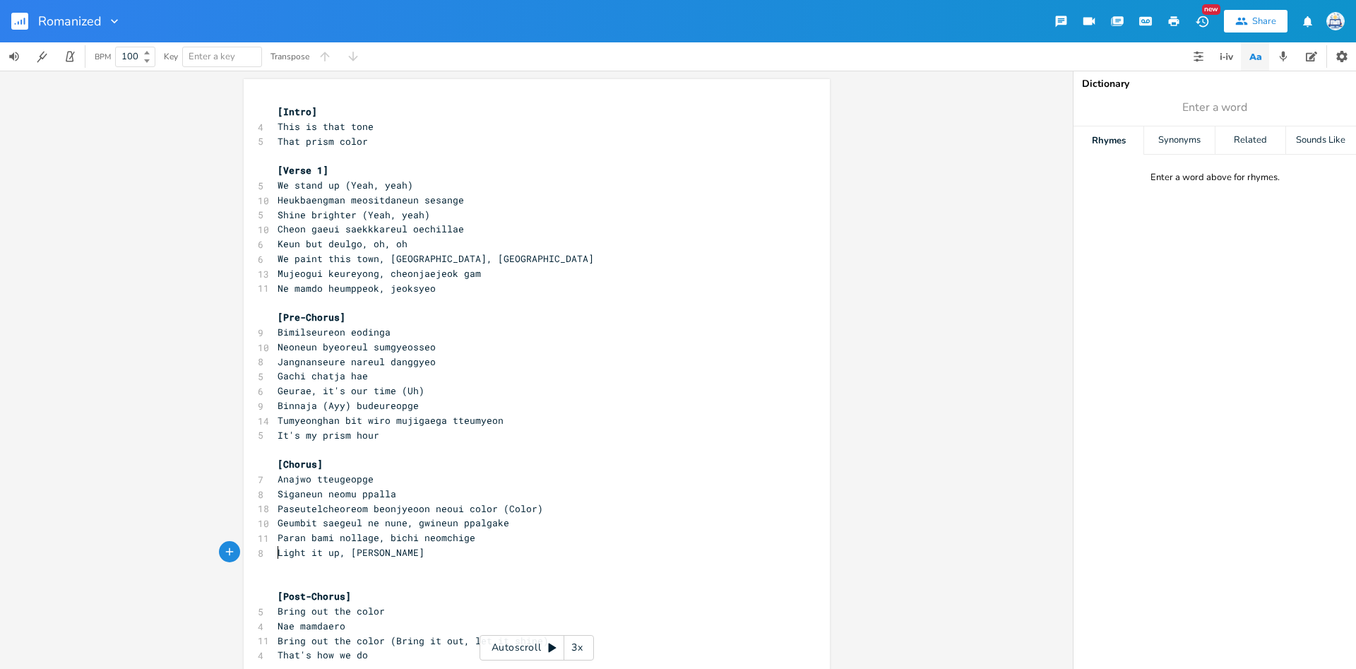
type textarea "Light it up, uri saegeuro"
drag, startPoint x: 278, startPoint y: 555, endPoint x: 448, endPoint y: 550, distance: 169.6
click at [448, 550] on pre "Light it up, uri saegeuro" at bounding box center [530, 552] width 510 height 15
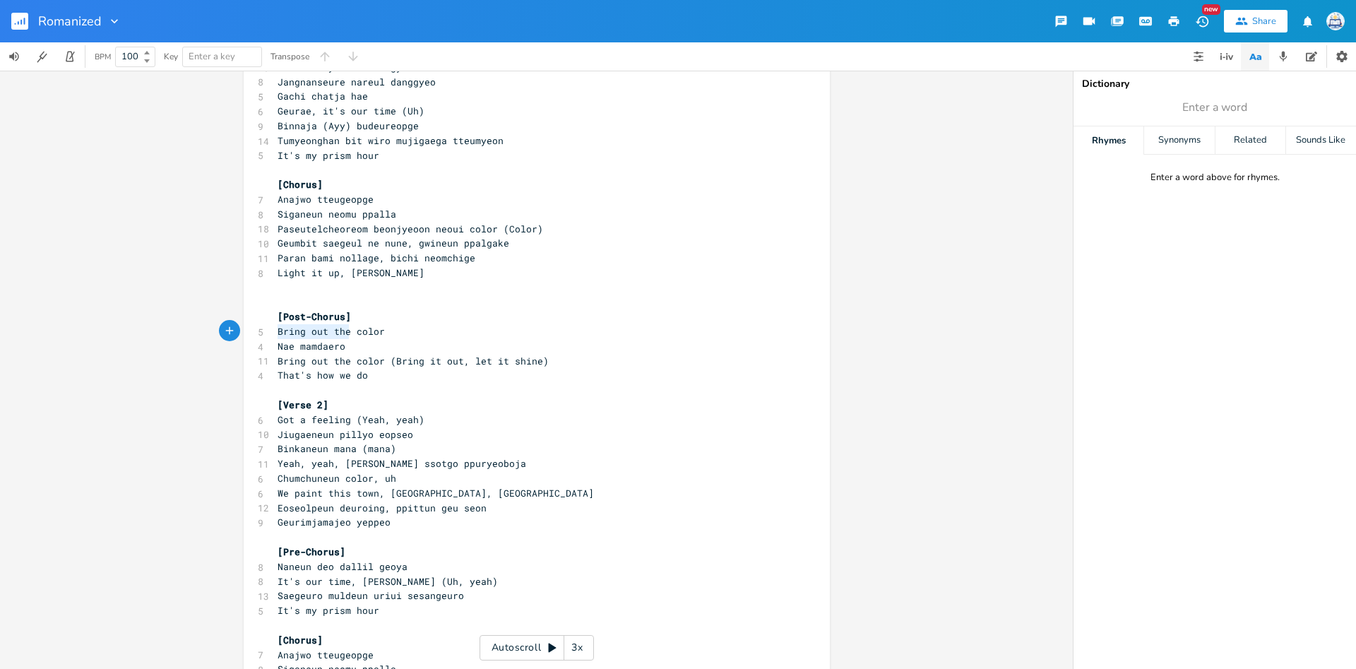
scroll to position [16, 77]
type textarea "Bring out the color Nae mamdaero"
drag, startPoint x: 275, startPoint y: 326, endPoint x: 362, endPoint y: 340, distance: 87.3
click at [362, 340] on div "[Intro] 4 This is that tone 5 That prism color ​ [Verse 1] 5 We stand up (Yeah,…" at bounding box center [530, 486] width 510 height 1322
